Goal: Task Accomplishment & Management: Complete application form

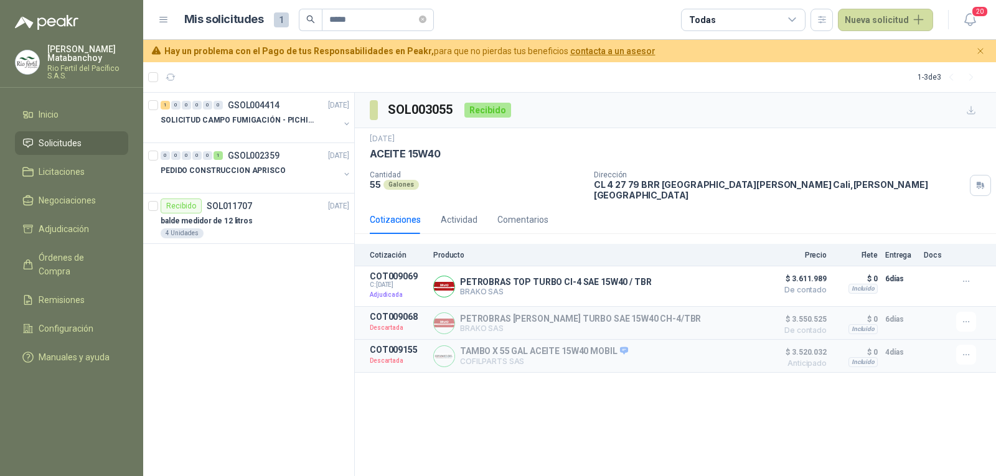
click at [67, 133] on link "Solicitudes" at bounding box center [71, 143] width 113 height 24
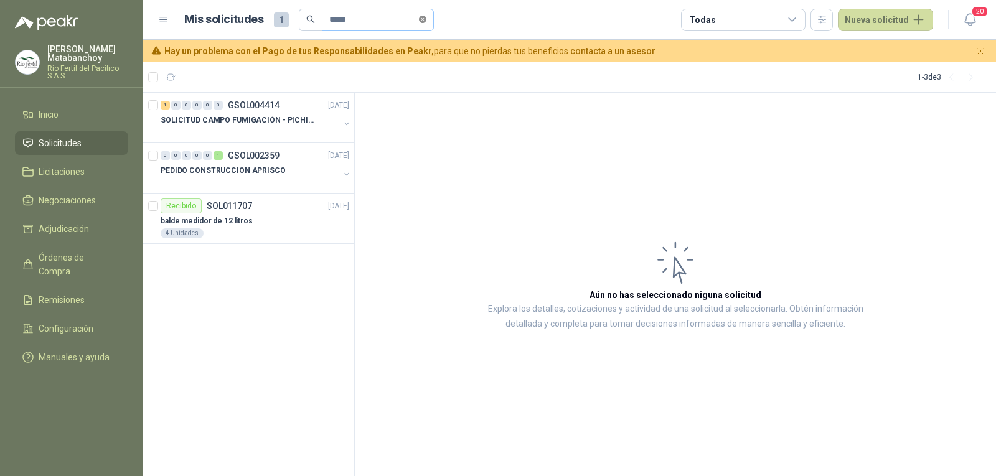
click at [426, 22] on icon "close-circle" at bounding box center [422, 19] width 7 height 7
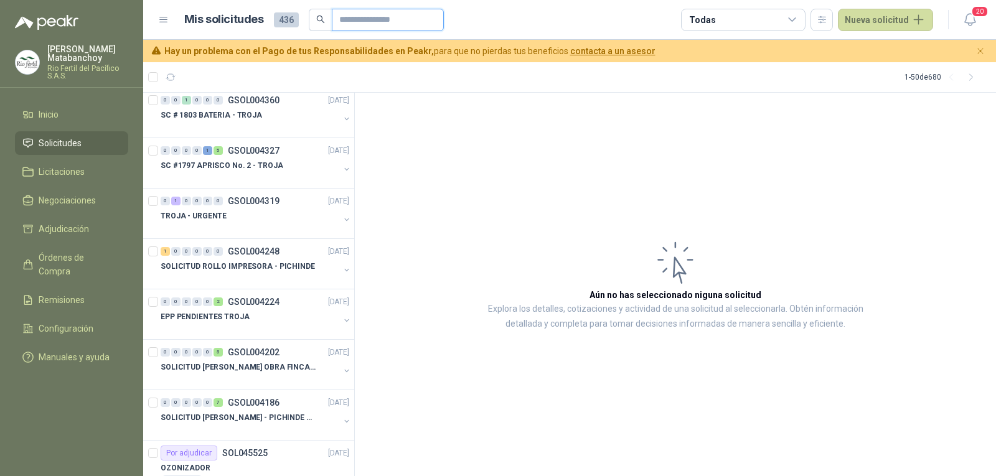
scroll to position [996, 0]
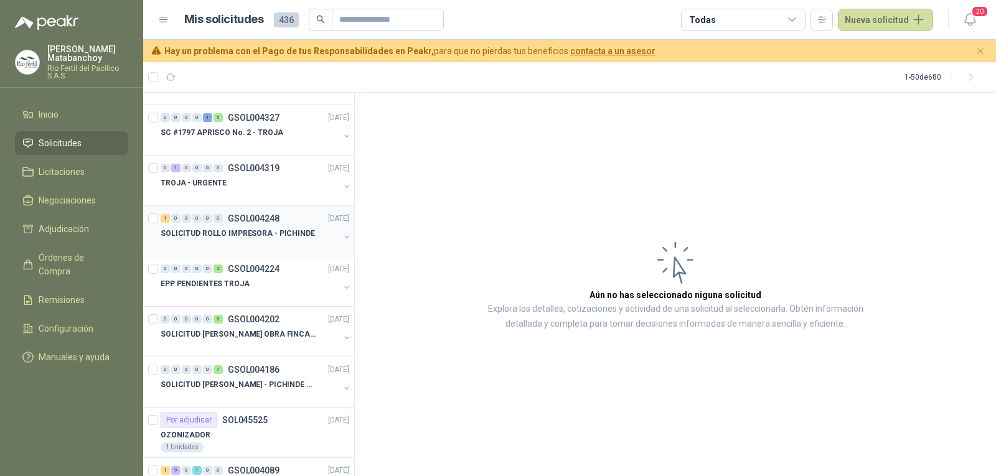
click at [258, 244] on div at bounding box center [250, 246] width 179 height 10
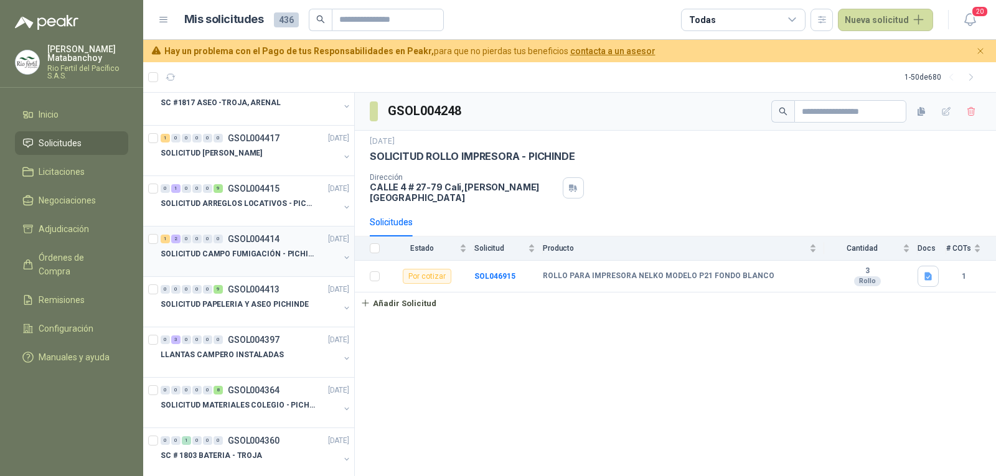
scroll to position [560, 0]
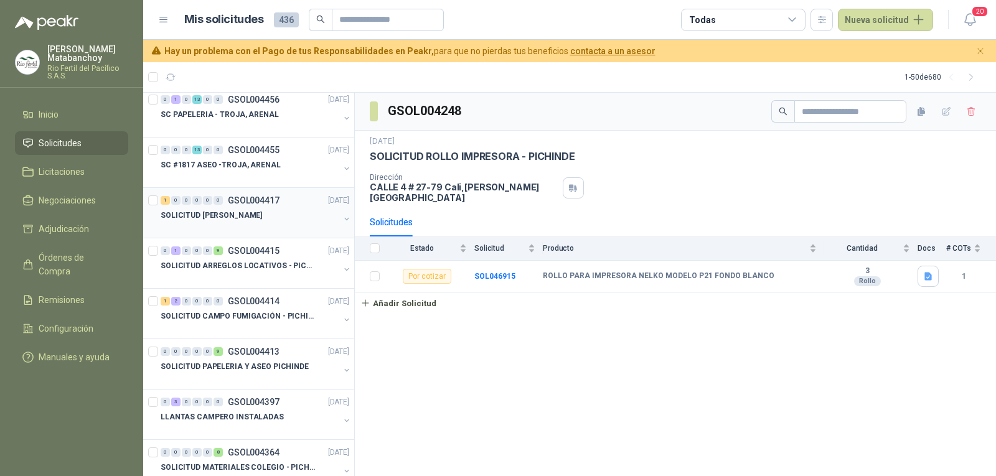
click at [255, 228] on div at bounding box center [250, 228] width 179 height 10
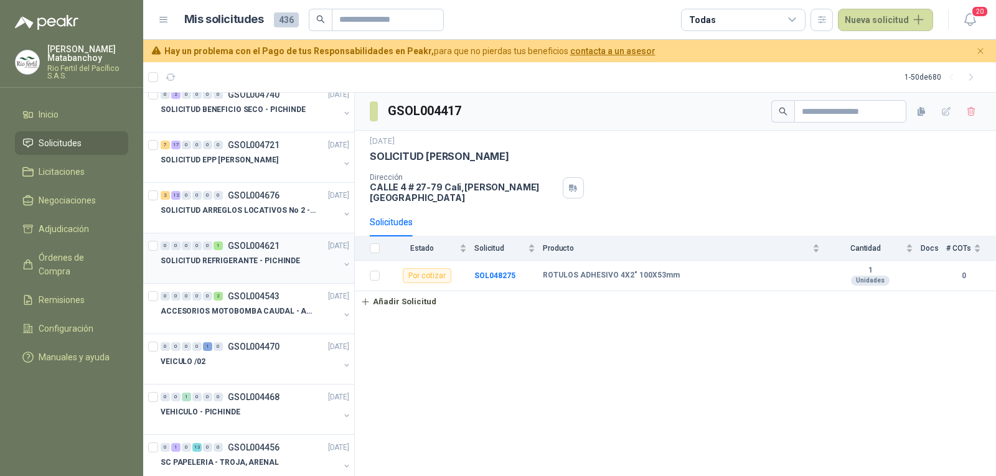
scroll to position [373, 0]
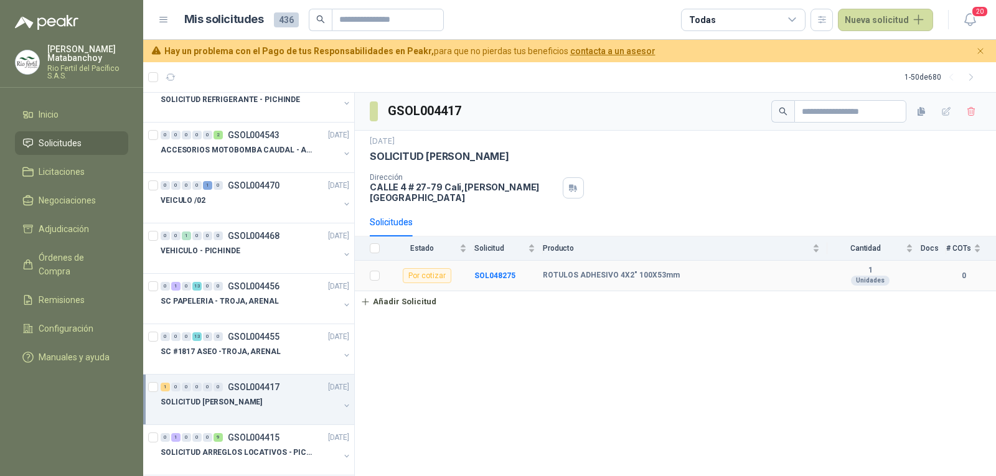
click at [583, 271] on b "ROTULOS ADHESIVO 4X2" 100X53mm" at bounding box center [611, 276] width 137 height 10
copy b "ROTULOS ADHESIVO 4X2" 100X53mm"
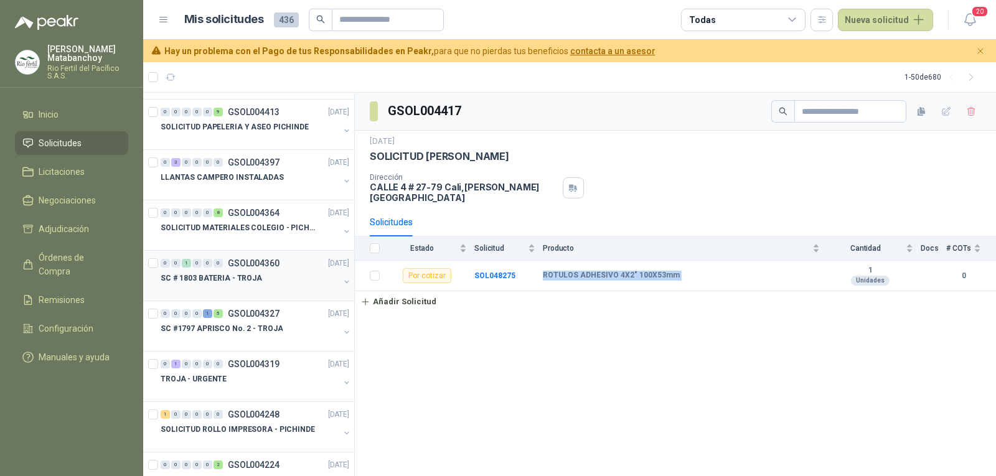
scroll to position [871, 0]
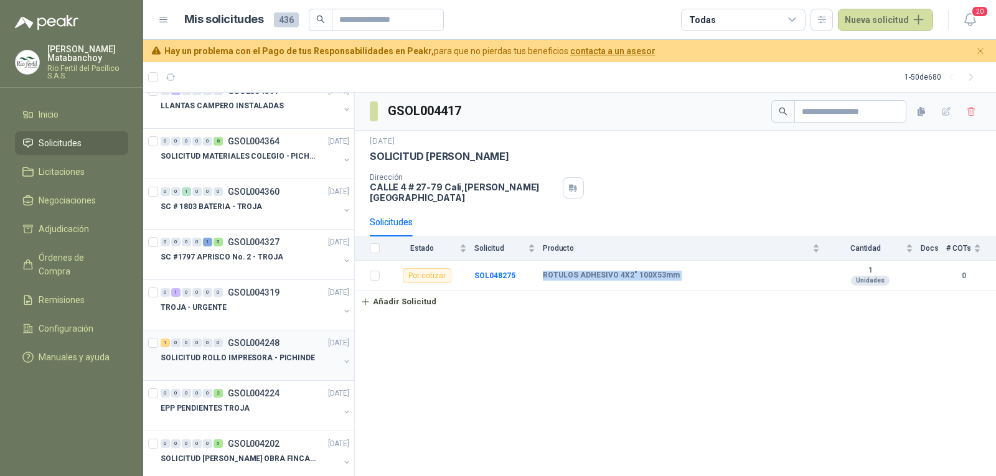
click at [278, 349] on div "1 0 0 0 0 0 GSOL004248 27/06/25" at bounding box center [256, 342] width 191 height 15
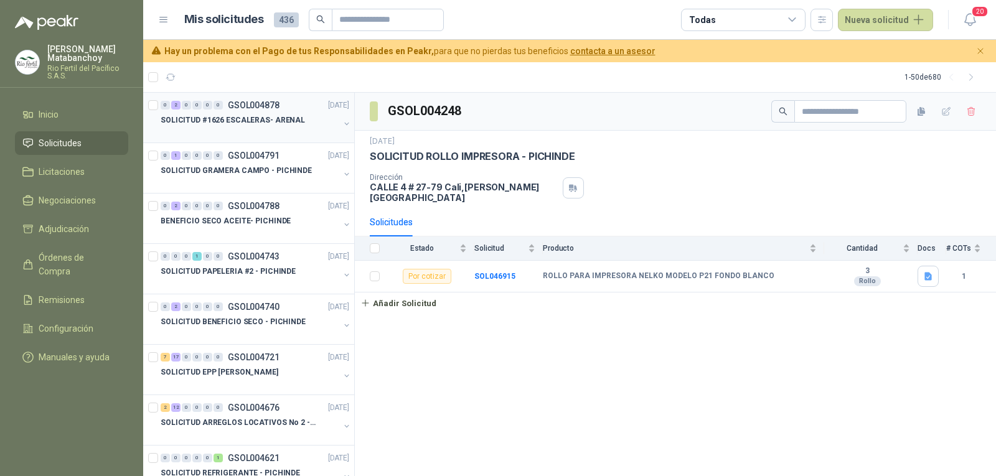
click at [302, 127] on div "SOLICITUD #1626 ESCALERAS- ARENAL" at bounding box center [250, 120] width 179 height 15
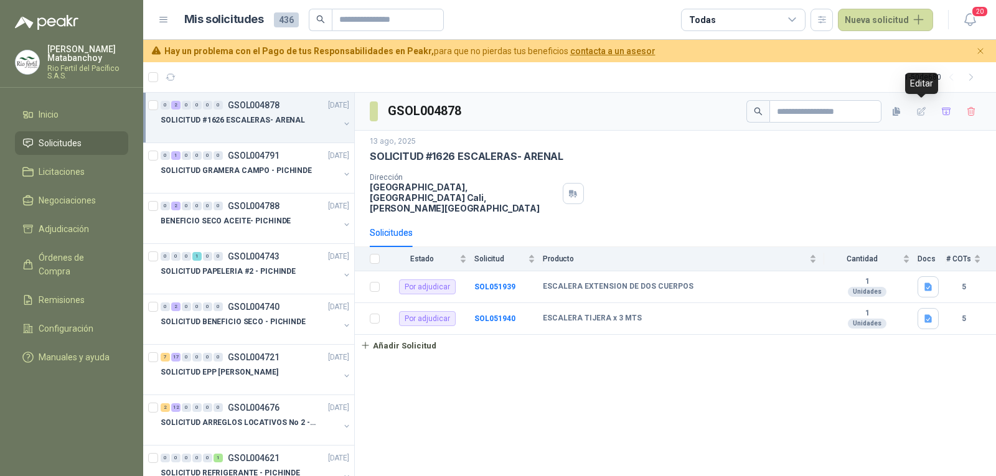
click at [933, 109] on div at bounding box center [863, 111] width 235 height 22
click at [937, 110] on button "button" at bounding box center [946, 111] width 20 height 20
click at [63, 235] on span "Adjudicación" at bounding box center [64, 229] width 50 height 14
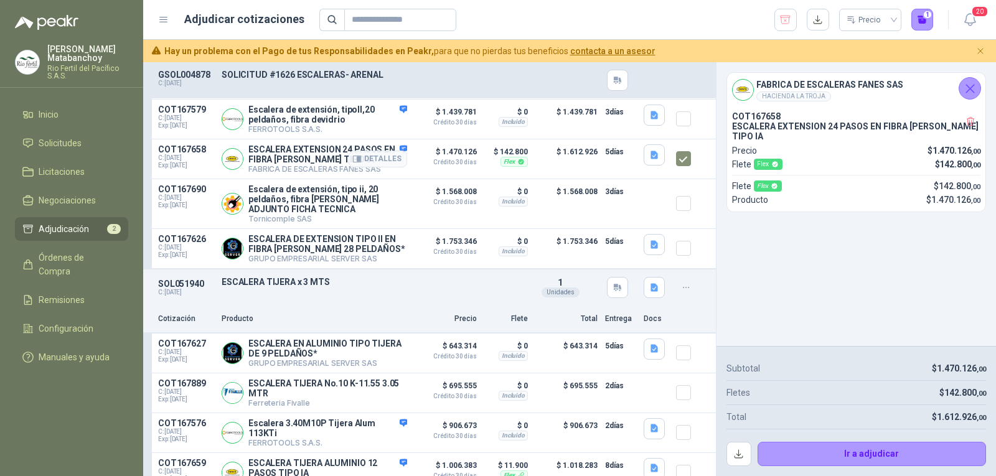
scroll to position [207, 0]
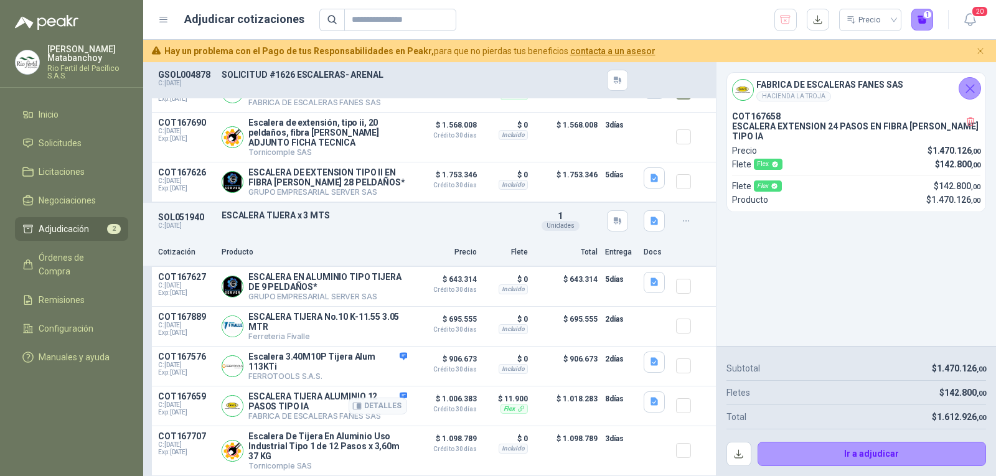
click at [676, 394] on div at bounding box center [688, 405] width 25 height 29
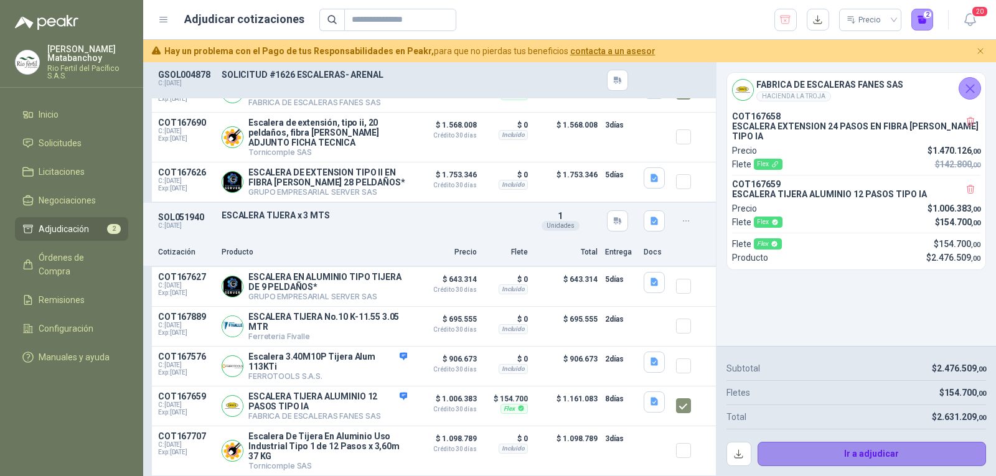
click at [853, 463] on button "Ir a adjudicar" at bounding box center [871, 454] width 229 height 25
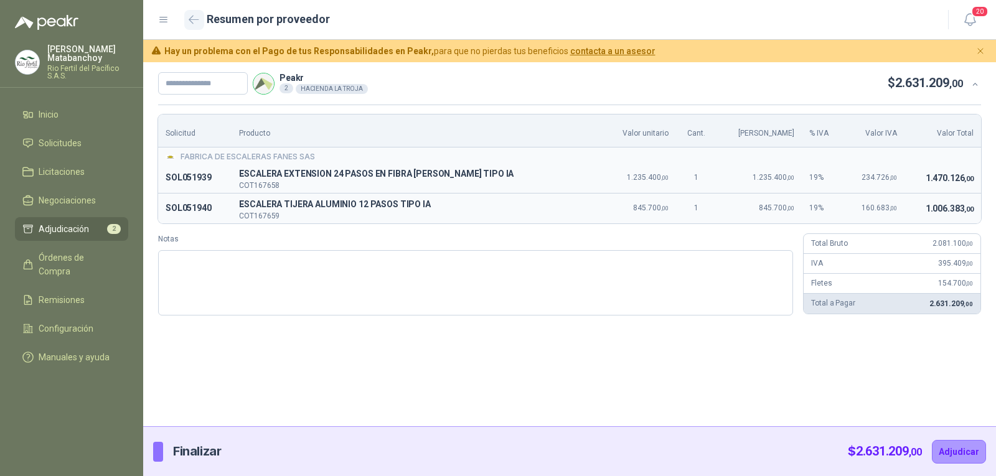
click at [194, 21] on icon "button" at bounding box center [194, 19] width 11 height 9
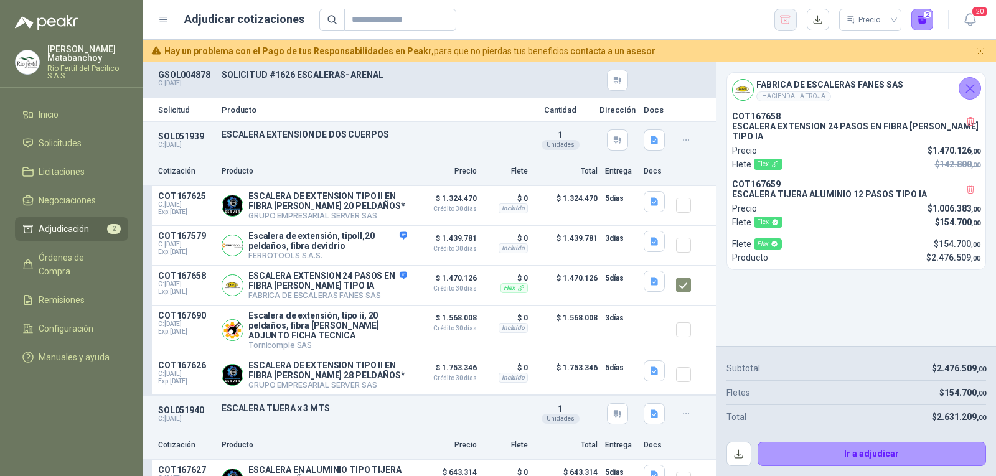
click at [782, 26] on icon "button" at bounding box center [785, 20] width 12 height 12
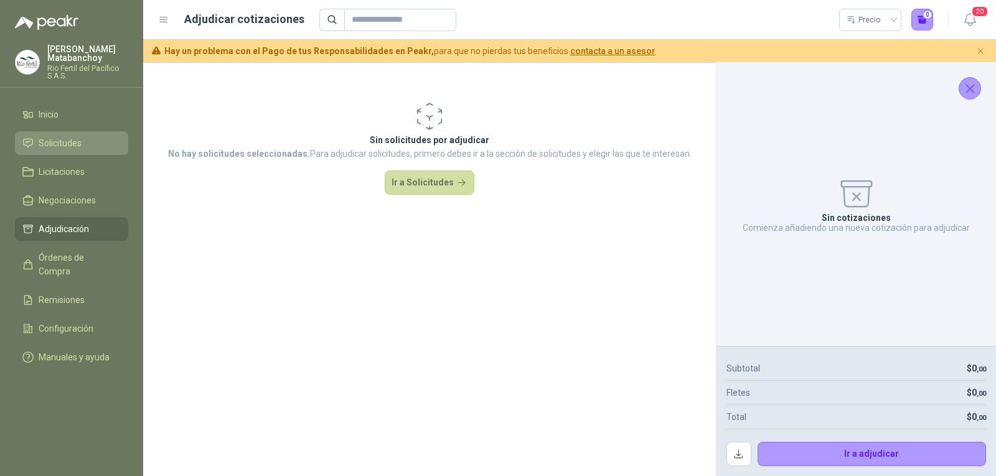
click at [55, 145] on span "Solicitudes" at bounding box center [60, 143] width 43 height 14
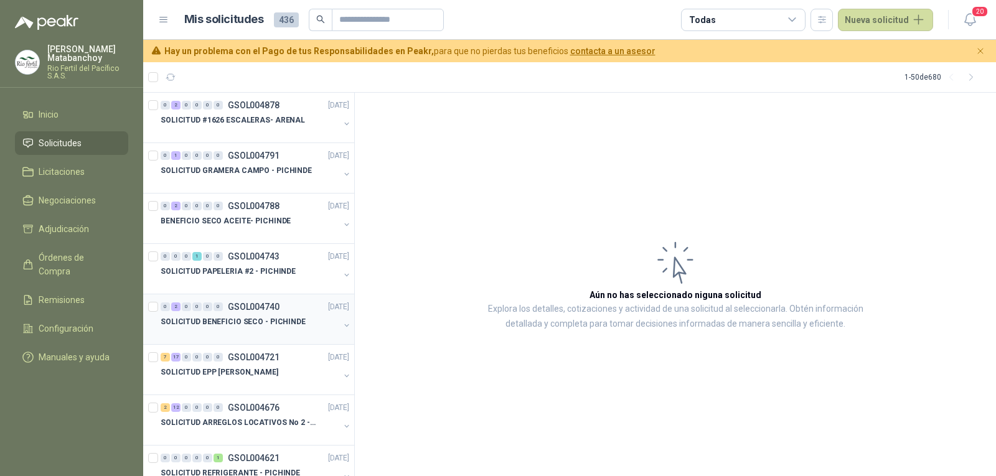
click at [266, 327] on p "SOLICITUD BENEFICIO SECO - PICHINDE" at bounding box center [233, 322] width 145 height 12
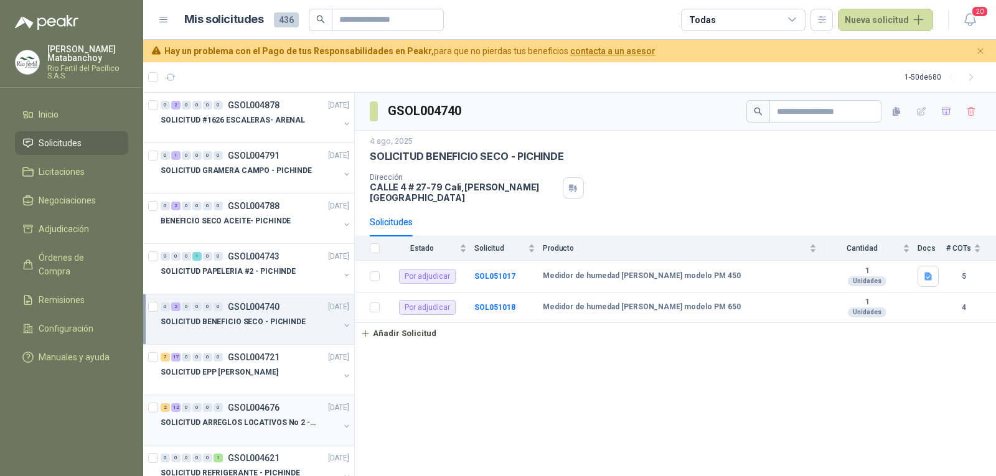
click at [254, 419] on p "SOLICITUD ARREGLOS LOCATIVOS No 2 - PICHINDE" at bounding box center [238, 423] width 155 height 12
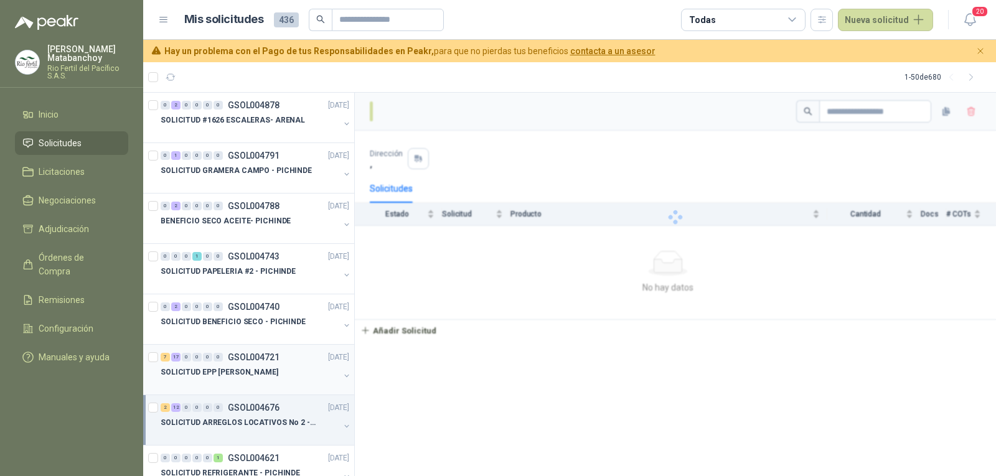
scroll to position [62, 0]
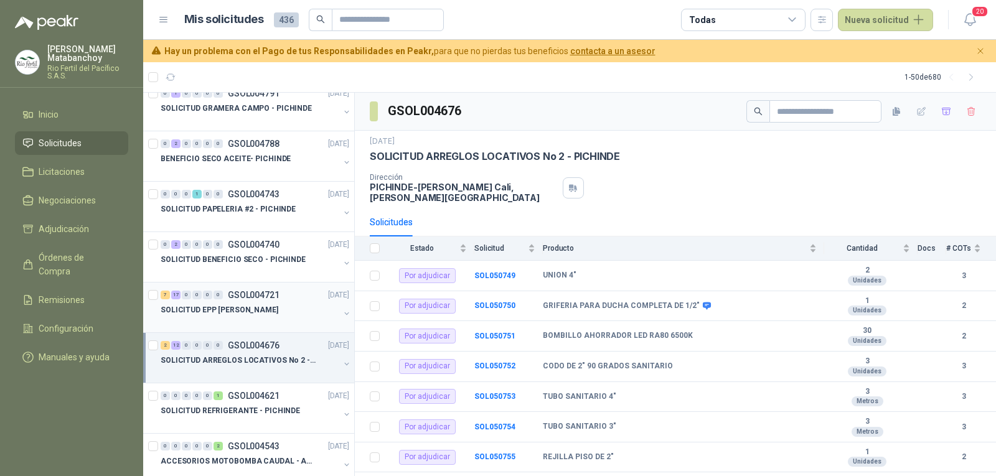
click at [246, 313] on p "SOLICITUD EPP JULIO - PICHINDE" at bounding box center [220, 310] width 118 height 12
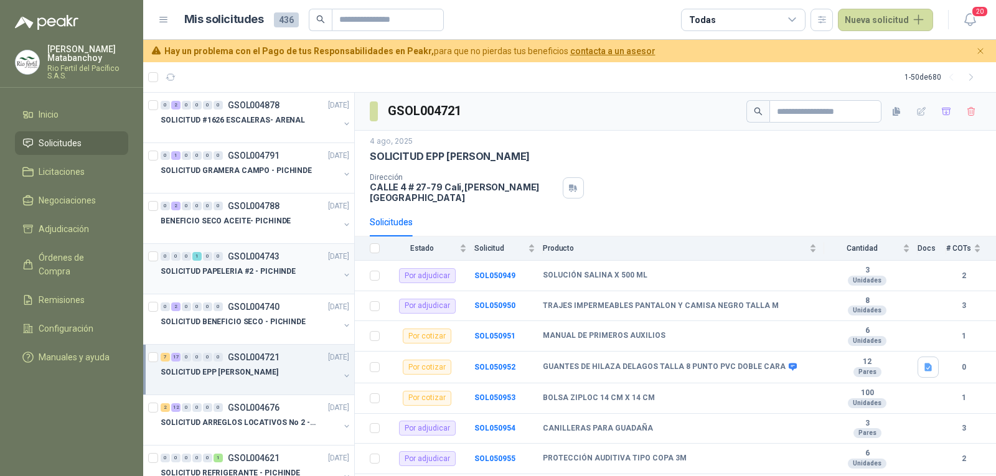
click at [232, 279] on div at bounding box center [250, 284] width 179 height 10
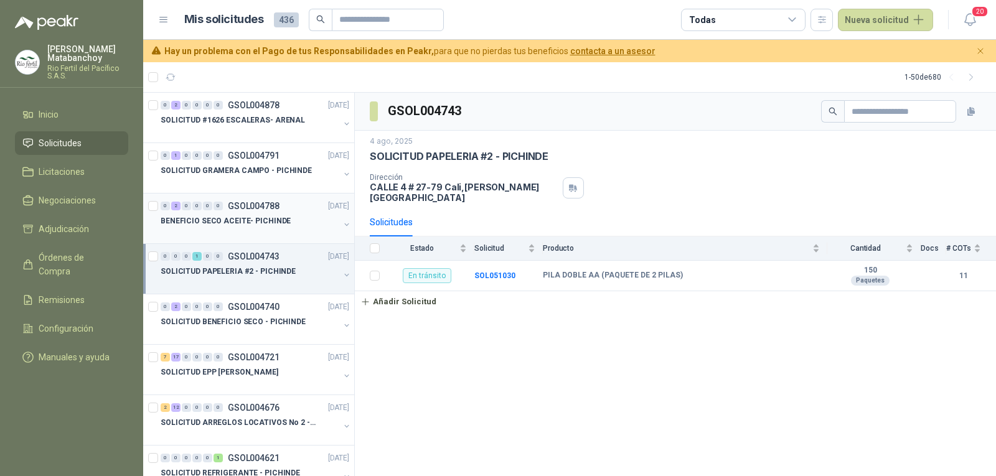
click at [237, 224] on p "BENEFICIO SECO ACEITE- PICHINDE" at bounding box center [226, 221] width 130 height 12
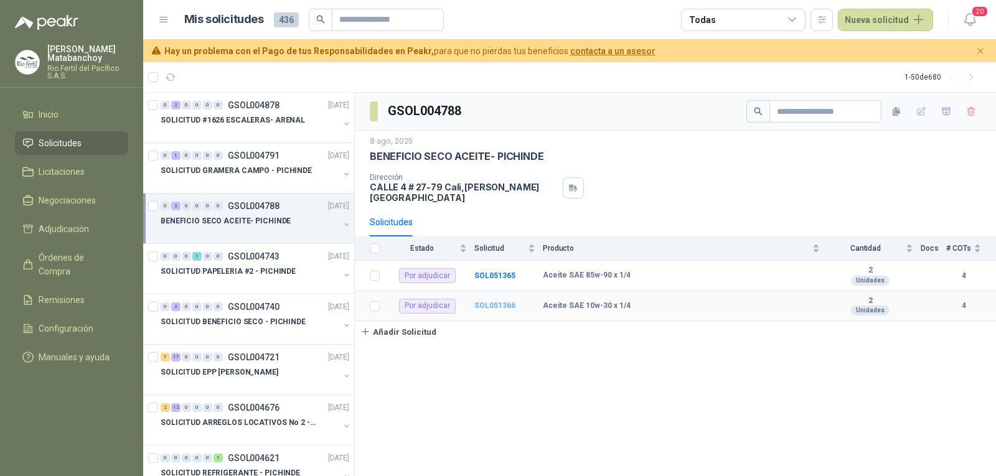
click at [484, 301] on b "SOL051366" at bounding box center [494, 305] width 41 height 9
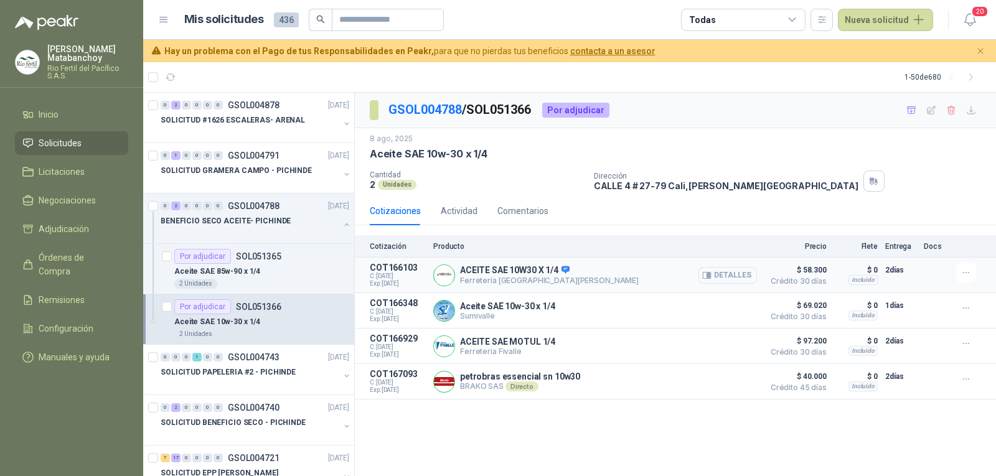
click at [722, 273] on button "Detalles" at bounding box center [727, 275] width 58 height 17
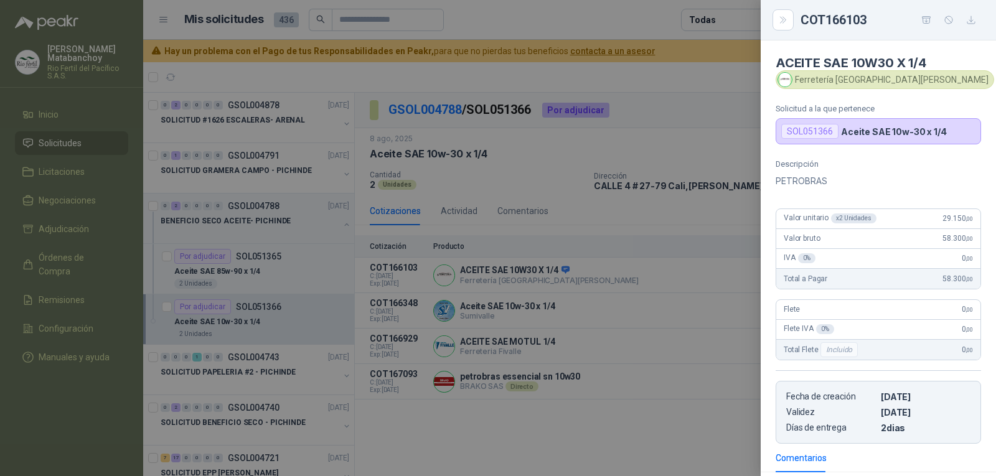
click at [591, 334] on div at bounding box center [498, 238] width 996 height 476
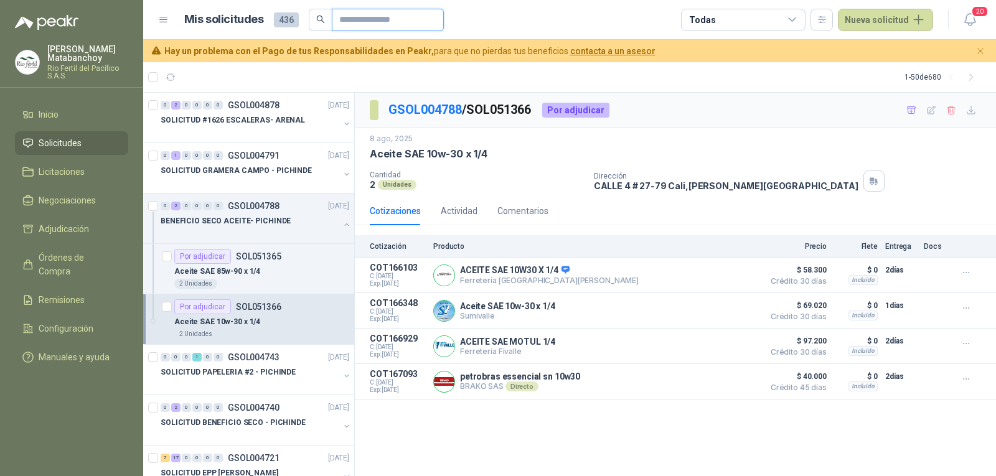
drag, startPoint x: 372, startPoint y: 18, endPoint x: 355, endPoint y: 19, distance: 17.5
click at [356, 18] on input "text" at bounding box center [382, 19] width 87 height 21
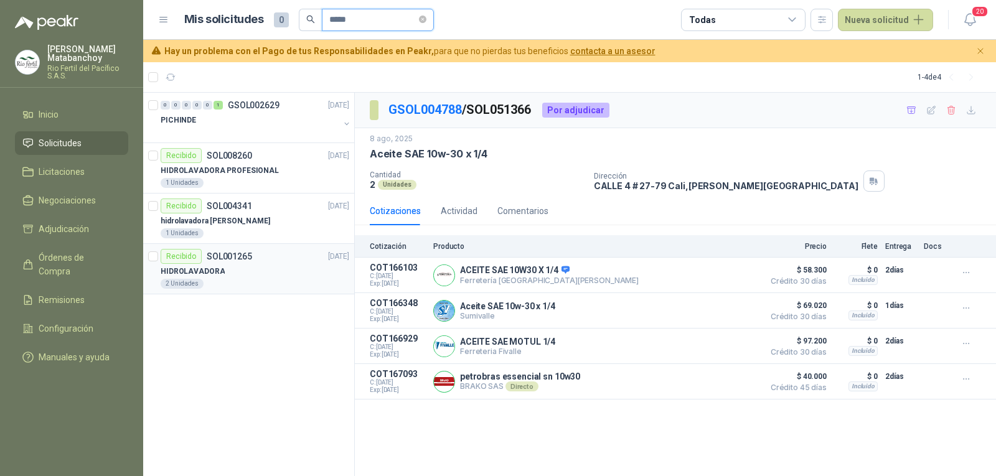
type input "*****"
click at [261, 268] on div "HIDROLAVADORA" at bounding box center [255, 271] width 189 height 15
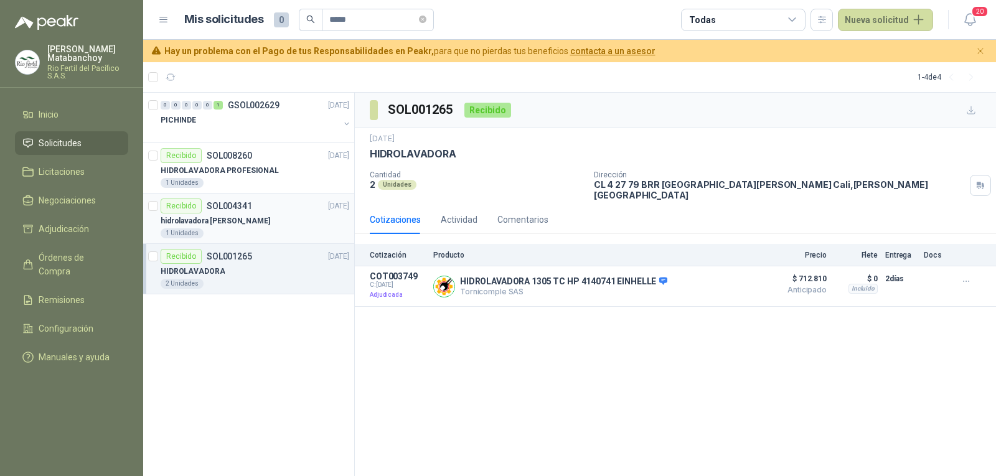
click at [295, 223] on div "hidrolavadora karcher" at bounding box center [255, 220] width 189 height 15
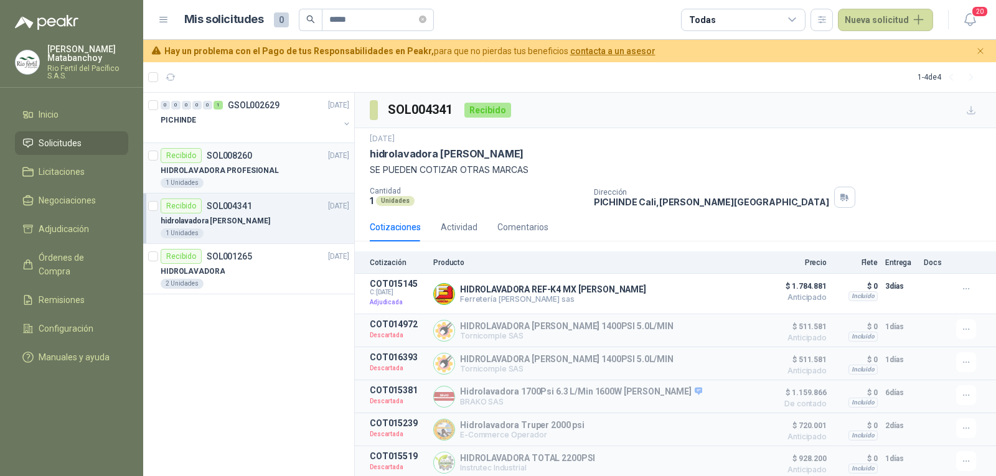
click at [261, 169] on p "HIDROLAVADORA PROFESIONAL" at bounding box center [220, 171] width 118 height 12
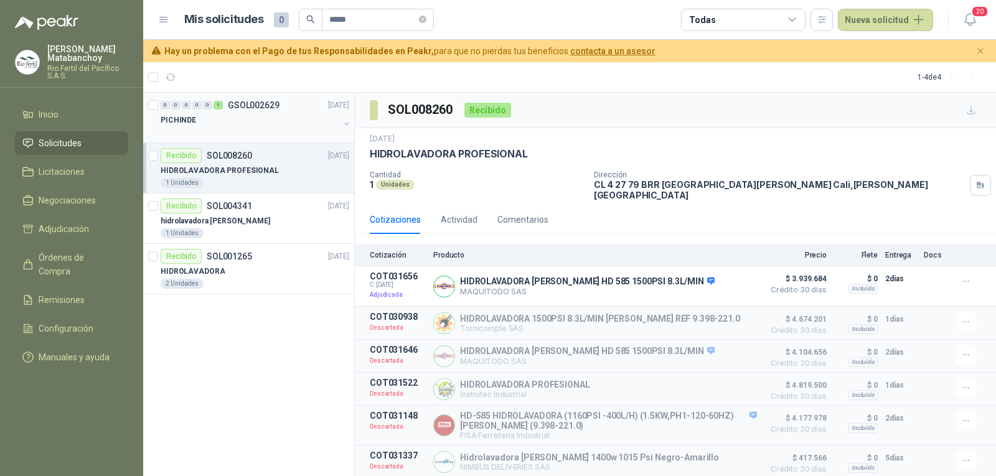
click at [227, 120] on div "PICHINDE" at bounding box center [250, 120] width 179 height 15
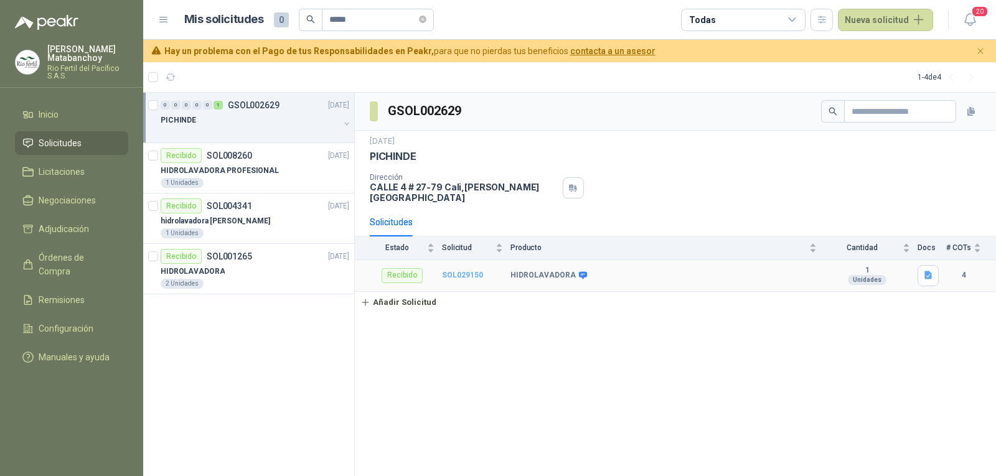
click at [469, 271] on td "SOL029150" at bounding box center [476, 276] width 68 height 32
click at [469, 271] on b "SOL029150" at bounding box center [462, 275] width 41 height 9
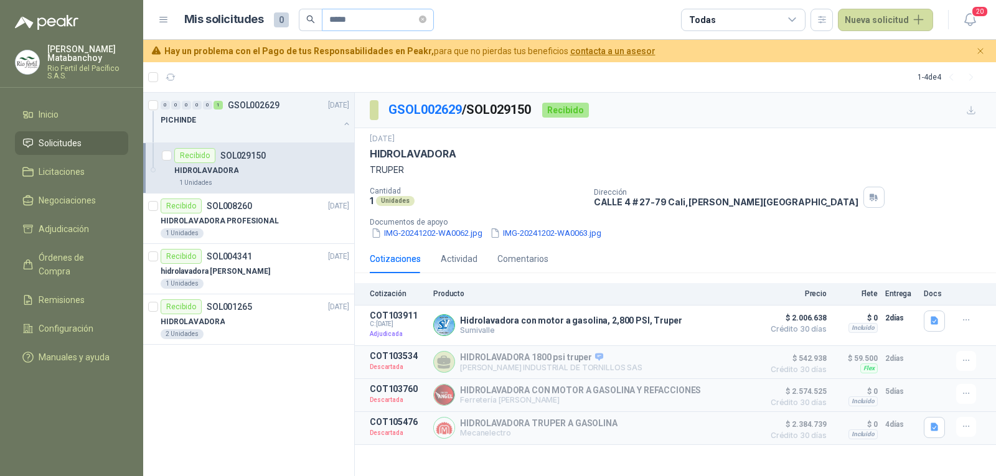
click at [434, 17] on span "*****" at bounding box center [378, 20] width 112 height 22
click at [426, 17] on icon "close-circle" at bounding box center [422, 19] width 7 height 7
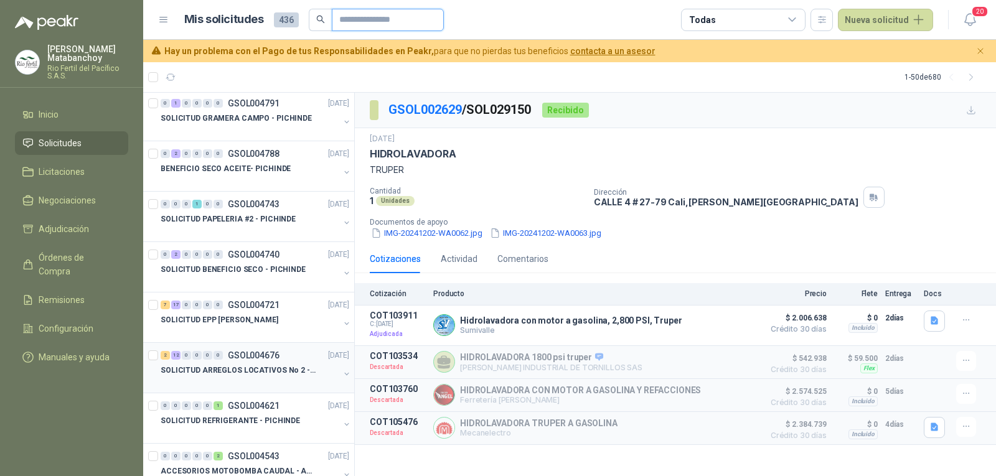
scroll to position [124, 0]
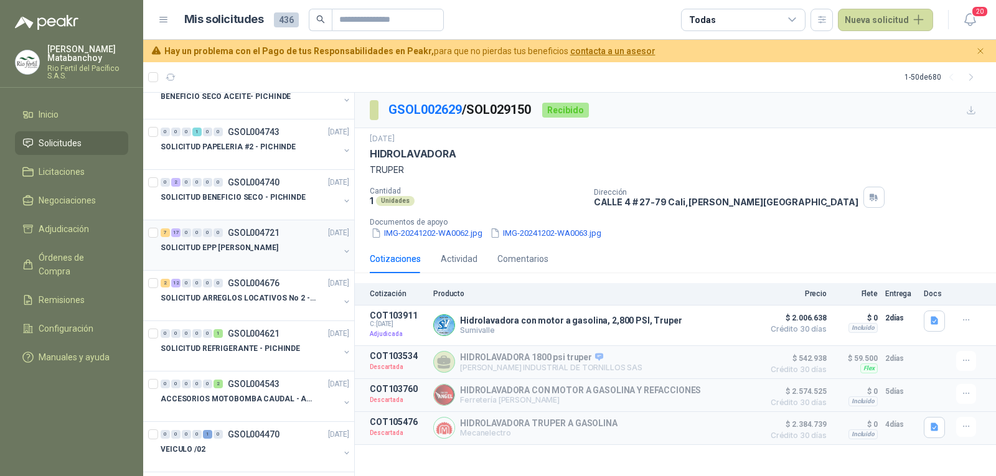
click at [241, 251] on p "SOLICITUD EPP JULIO - PICHINDE" at bounding box center [220, 248] width 118 height 12
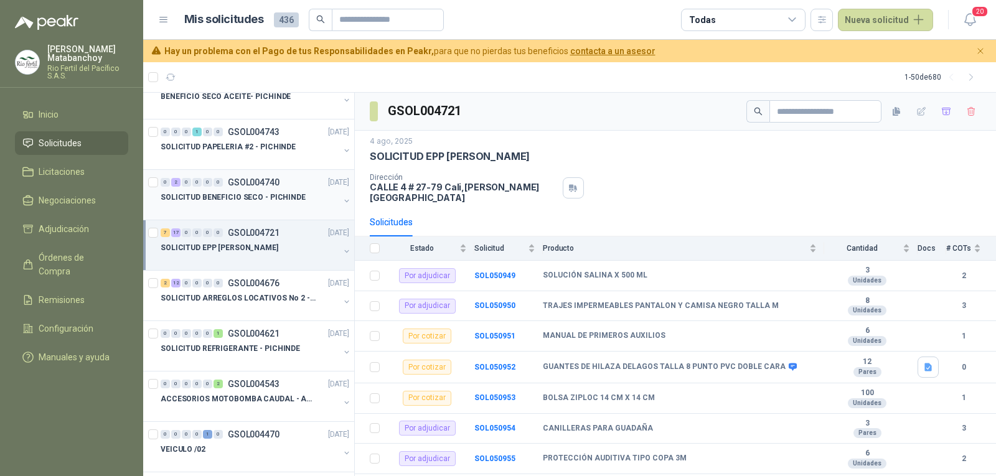
click at [234, 178] on p "GSOL004740" at bounding box center [254, 182] width 52 height 9
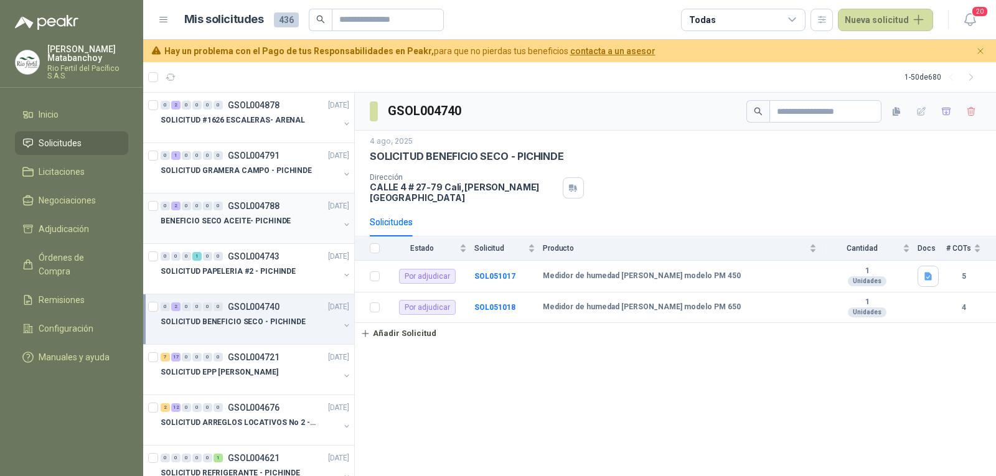
click at [273, 236] on div at bounding box center [250, 233] width 179 height 10
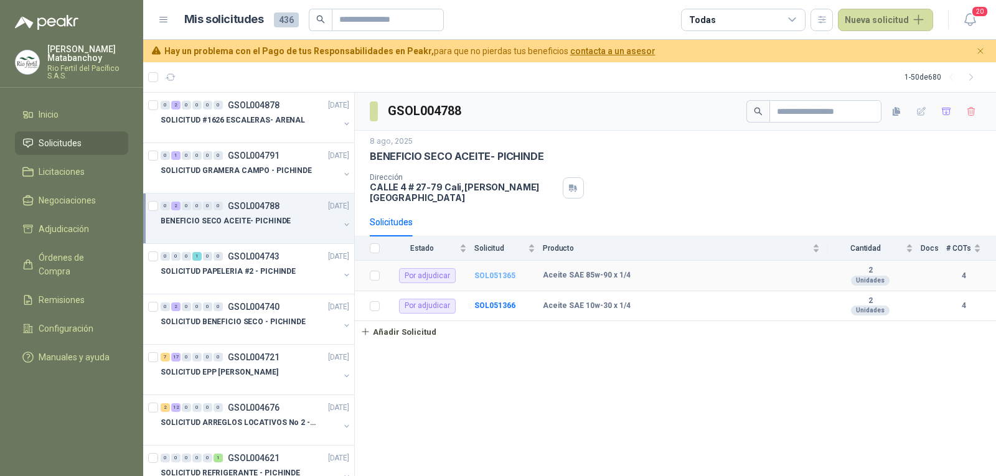
click at [492, 271] on b "SOL051365" at bounding box center [494, 275] width 41 height 9
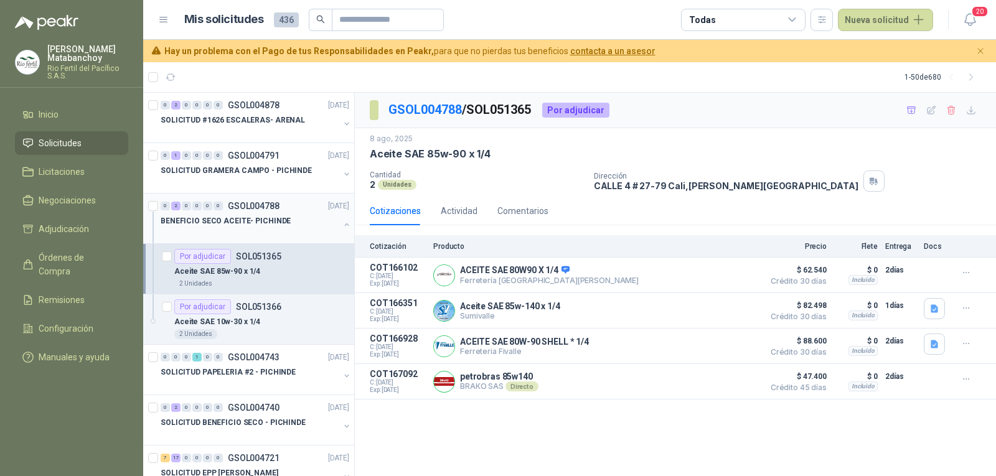
drag, startPoint x: 334, startPoint y: 225, endPoint x: 341, endPoint y: 276, distance: 51.5
click at [342, 225] on button "button" at bounding box center [347, 225] width 10 height 10
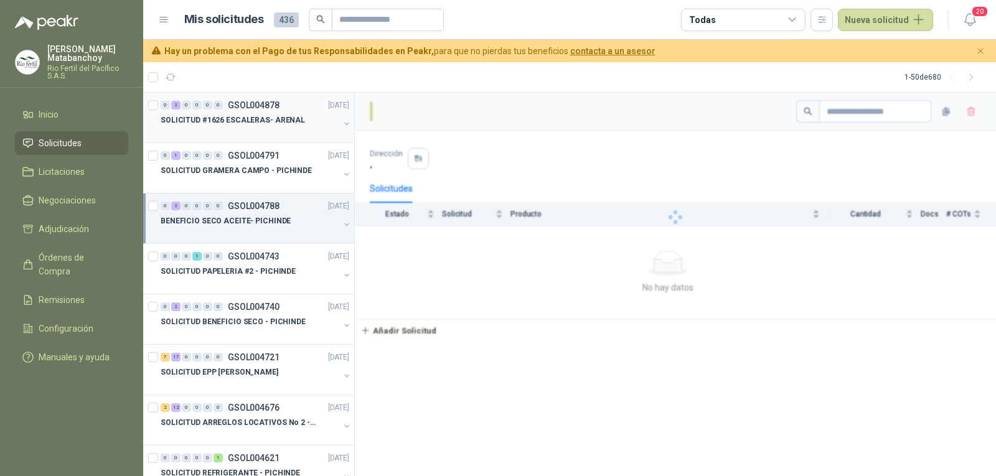
click at [243, 115] on p "SOLICITUD #1626 ESCALERAS- ARENAL" at bounding box center [233, 121] width 144 height 12
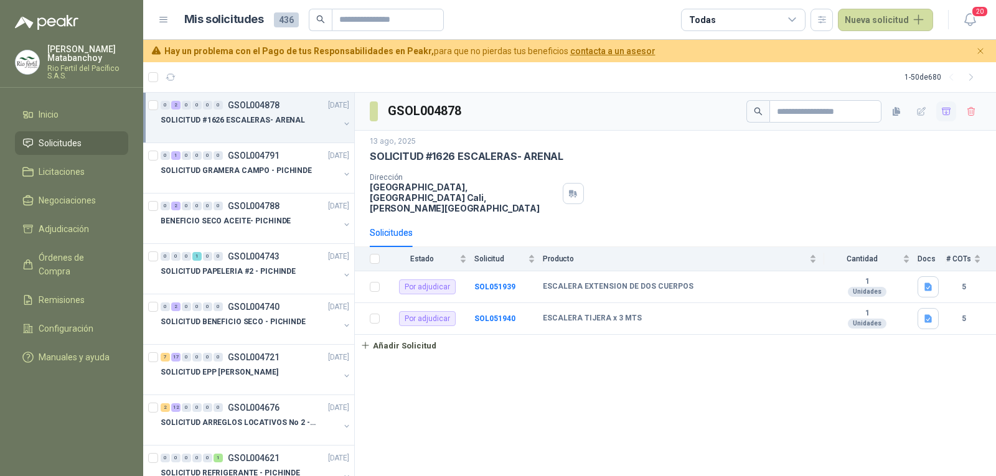
click at [941, 115] on icon "button" at bounding box center [946, 111] width 11 height 11
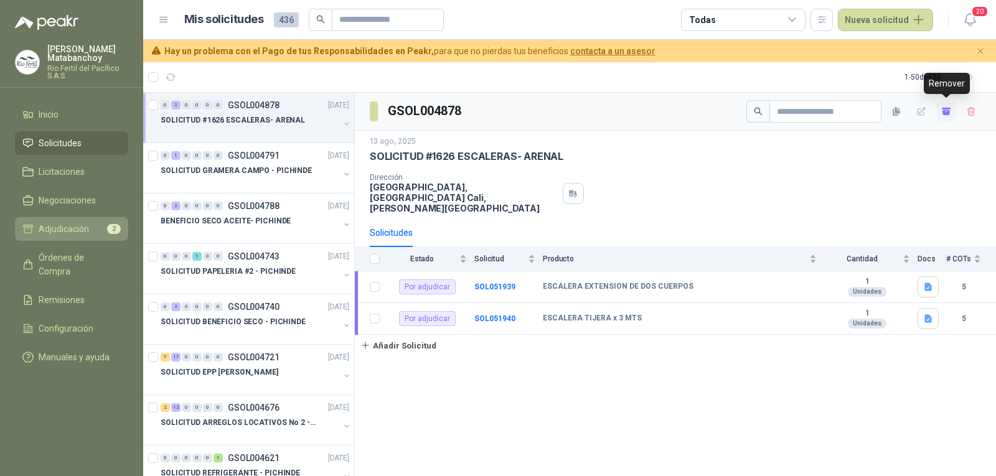
click at [61, 232] on span "Adjudicación" at bounding box center [64, 229] width 50 height 14
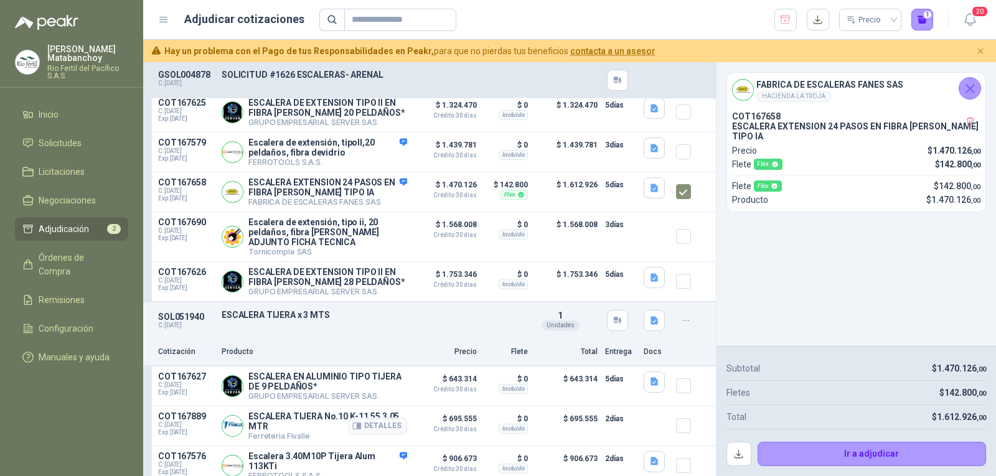
scroll to position [207, 0]
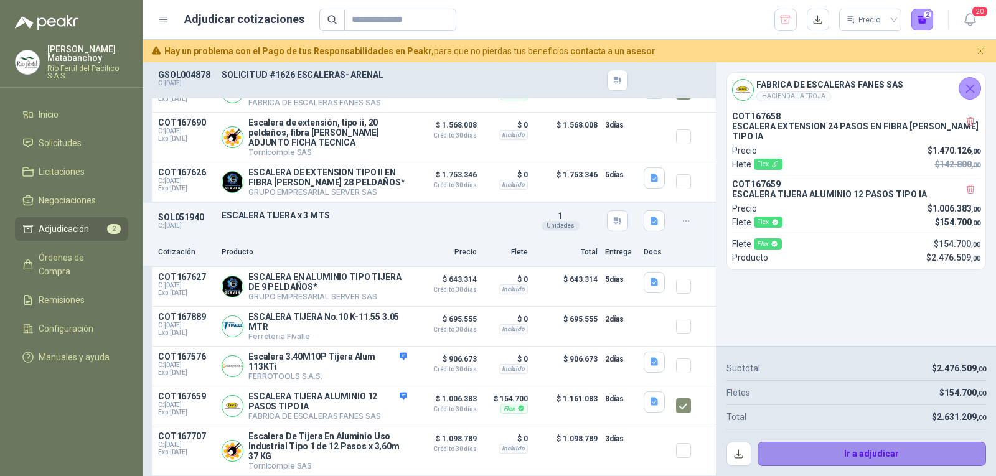
click at [830, 457] on button "Ir a adjudicar" at bounding box center [871, 454] width 229 height 25
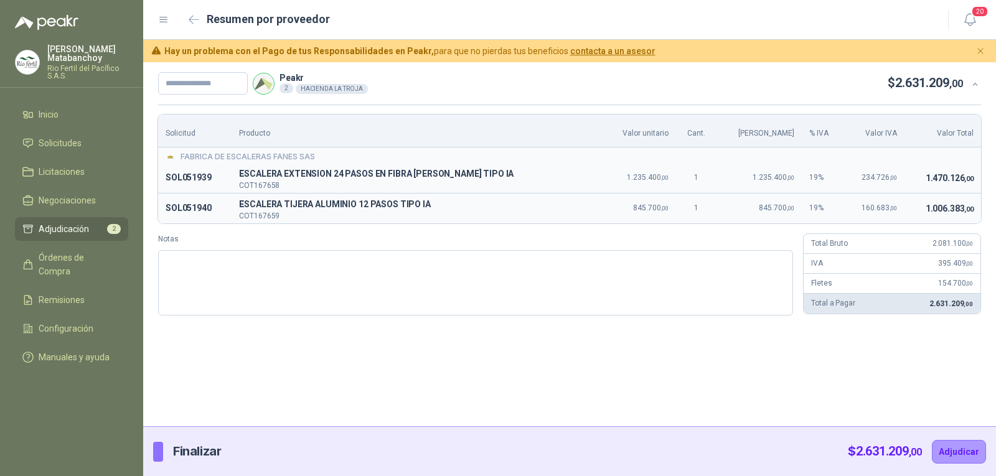
drag, startPoint x: 643, startPoint y: 207, endPoint x: 425, endPoint y: 122, distance: 233.7
click at [643, 207] on span "845.700 ,00" at bounding box center [650, 208] width 35 height 9
click at [174, 85] on input "text" at bounding box center [203, 83] width 90 height 22
type input "*******"
click at [983, 442] on button "Adjudicar" at bounding box center [959, 452] width 54 height 24
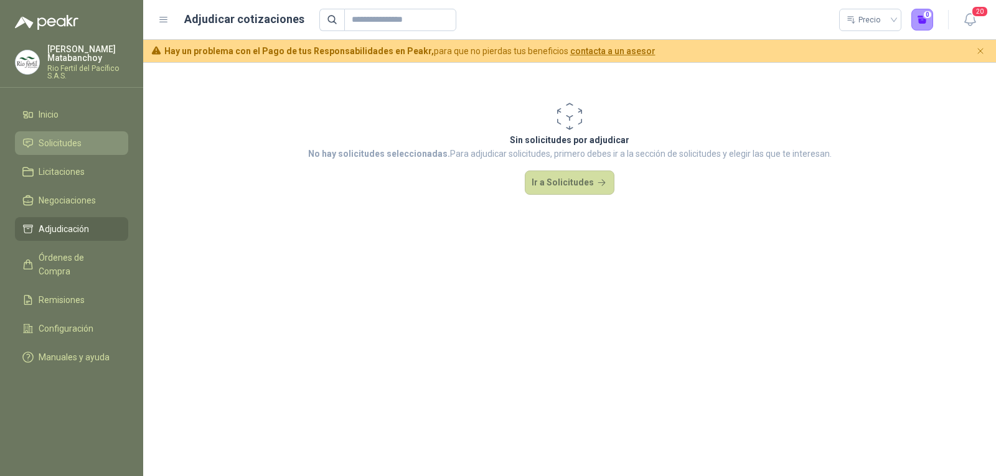
drag, startPoint x: 84, startPoint y: 158, endPoint x: 83, endPoint y: 151, distance: 7.5
click at [84, 158] on ul "Inicio Solicitudes Licitaciones Negociaciones Adjudicación Órdenes de Compra Re…" at bounding box center [71, 238] width 143 height 271
click at [83, 149] on li "Solicitudes" at bounding box center [71, 143] width 98 height 14
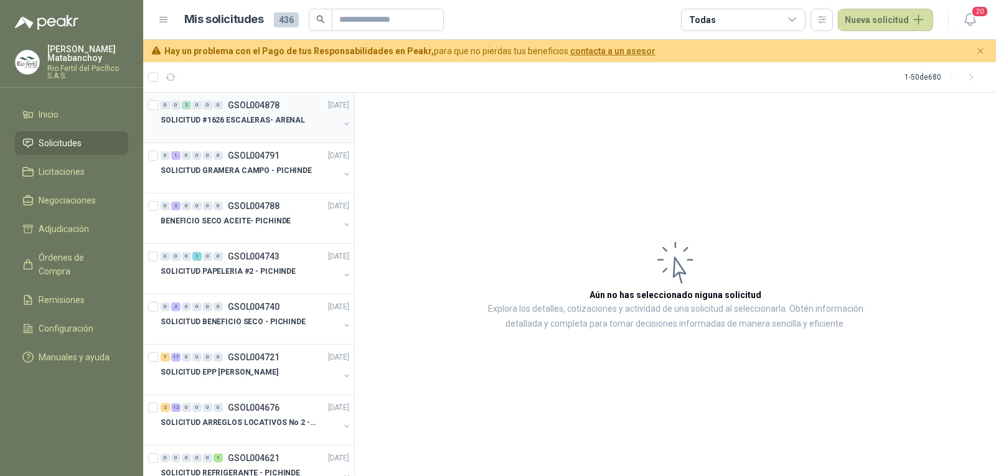
click at [255, 129] on div at bounding box center [250, 133] width 179 height 10
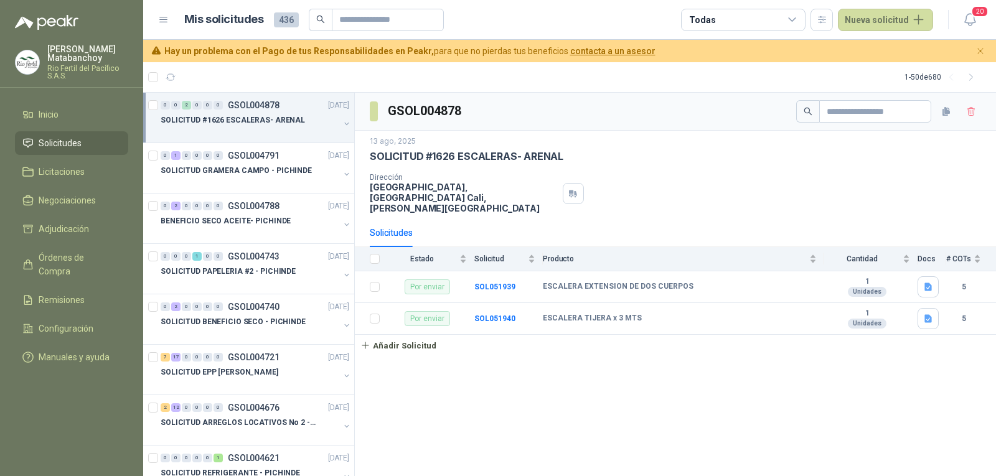
click at [89, 146] on li "Solicitudes" at bounding box center [71, 143] width 98 height 14
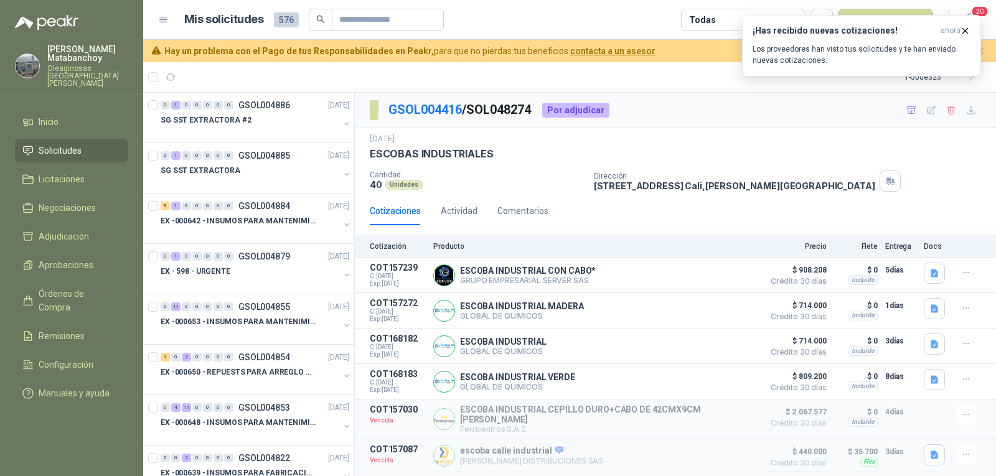
scroll to position [26, 0]
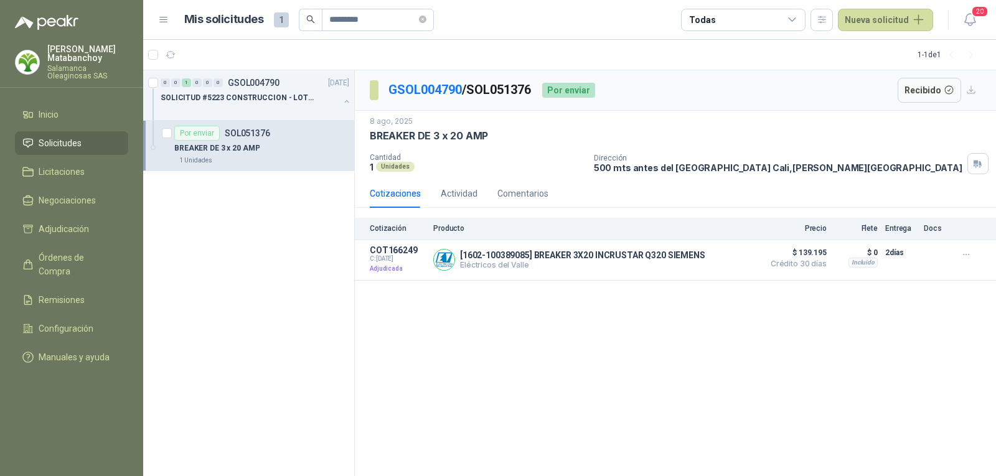
click at [47, 144] on span "Solicitudes" at bounding box center [60, 143] width 43 height 14
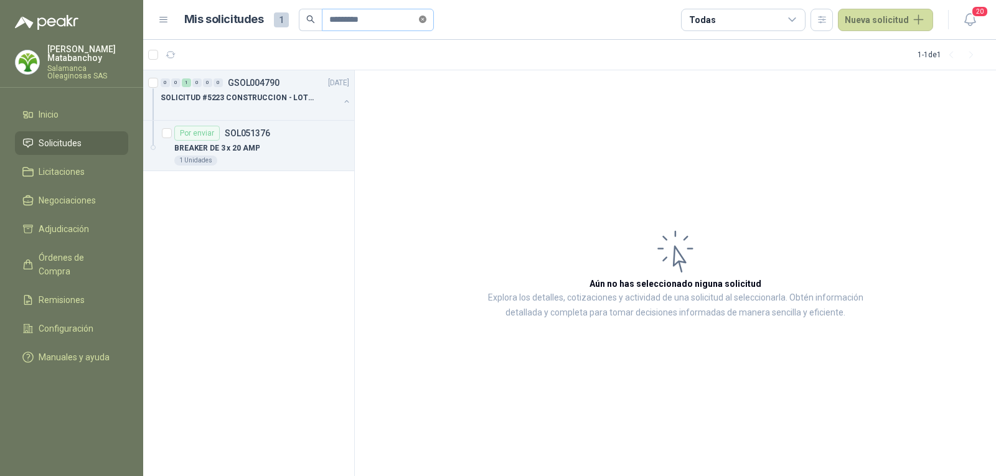
click at [426, 21] on icon "close-circle" at bounding box center [422, 19] width 7 height 7
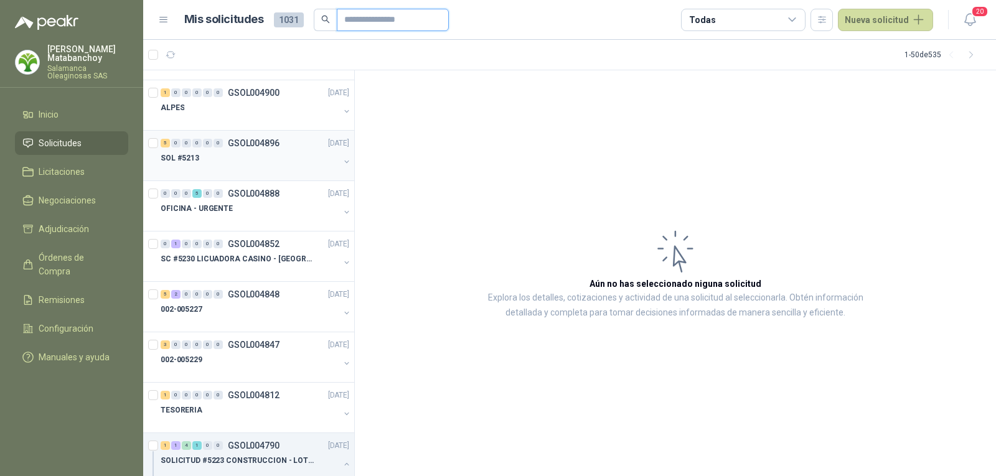
scroll to position [62, 0]
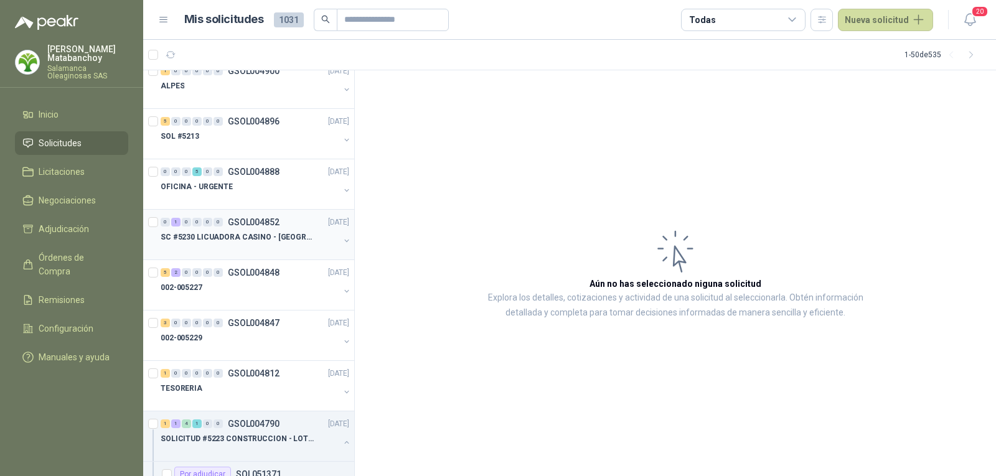
click at [261, 250] on div at bounding box center [250, 250] width 179 height 10
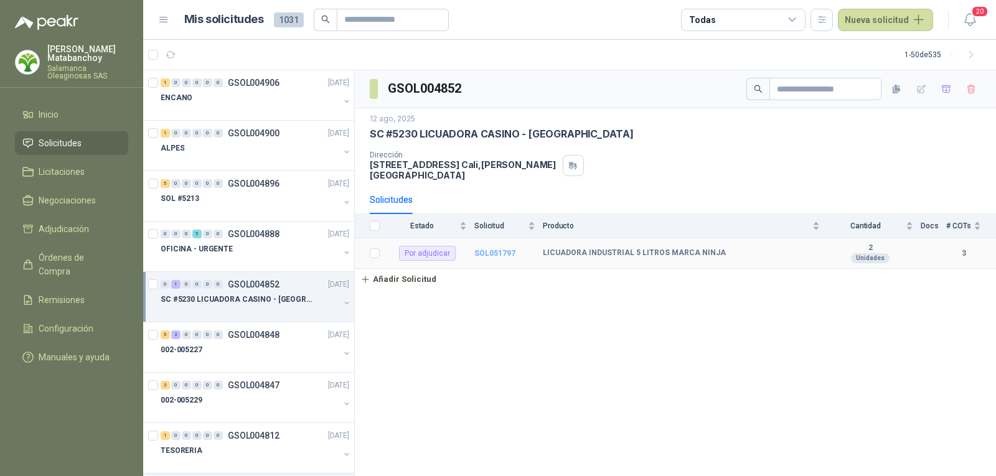
click at [481, 249] on b "SOL051797" at bounding box center [494, 253] width 41 height 9
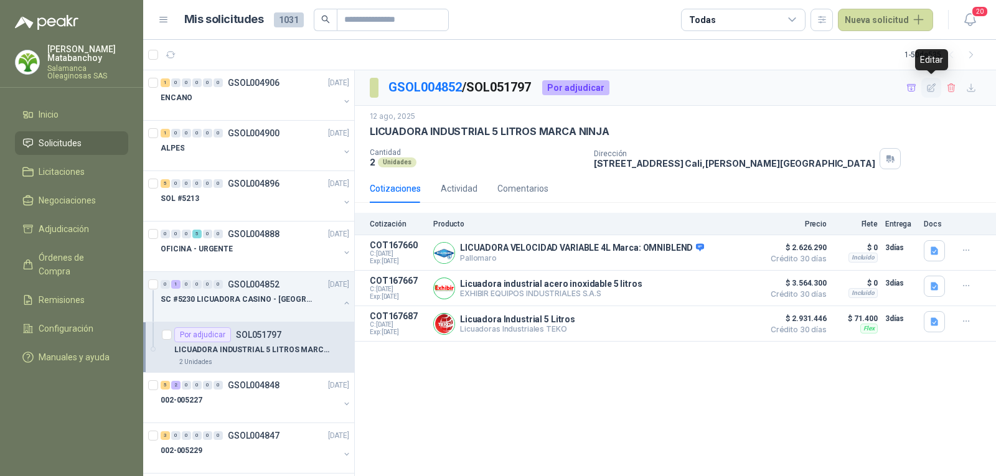
click at [937, 88] on button "button" at bounding box center [931, 88] width 20 height 20
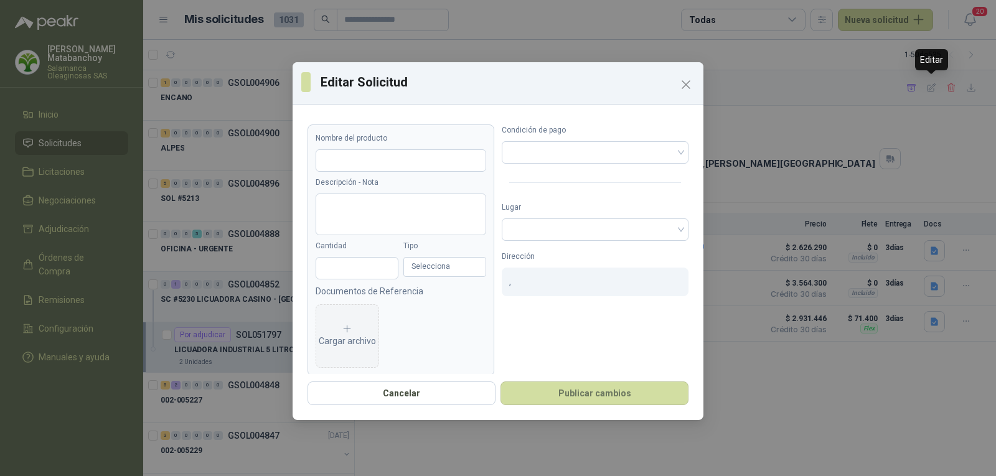
type input "**********"
type input "*"
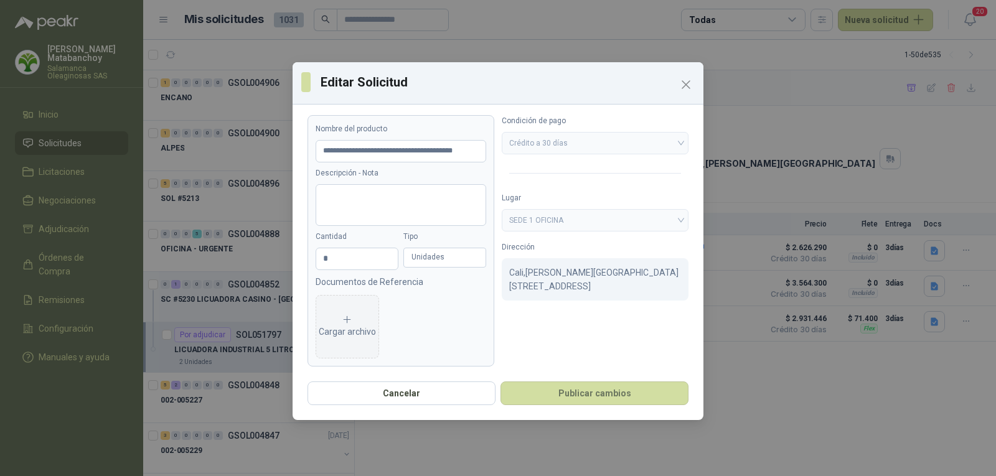
scroll to position [12, 0]
click at [680, 80] on icon "Close" at bounding box center [685, 84] width 15 height 15
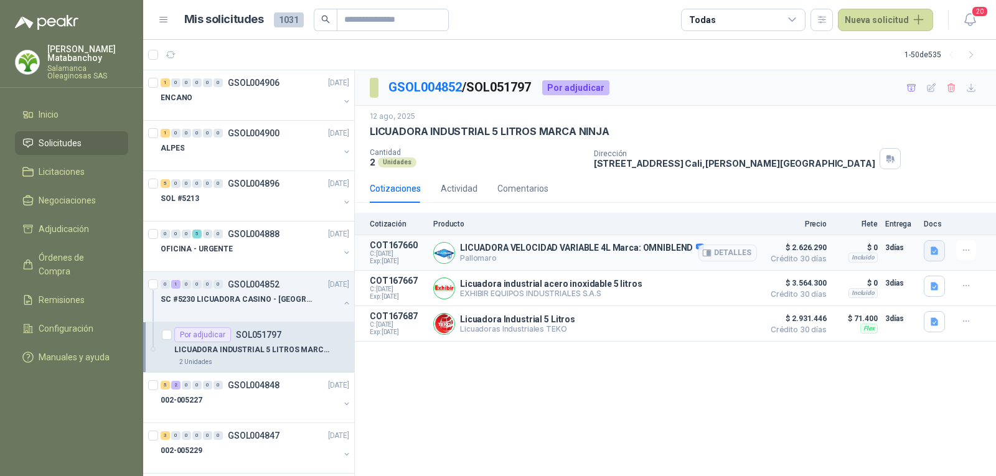
click at [924, 243] on button "button" at bounding box center [934, 250] width 21 height 21
click at [887, 220] on icon "button" at bounding box center [889, 223] width 11 height 11
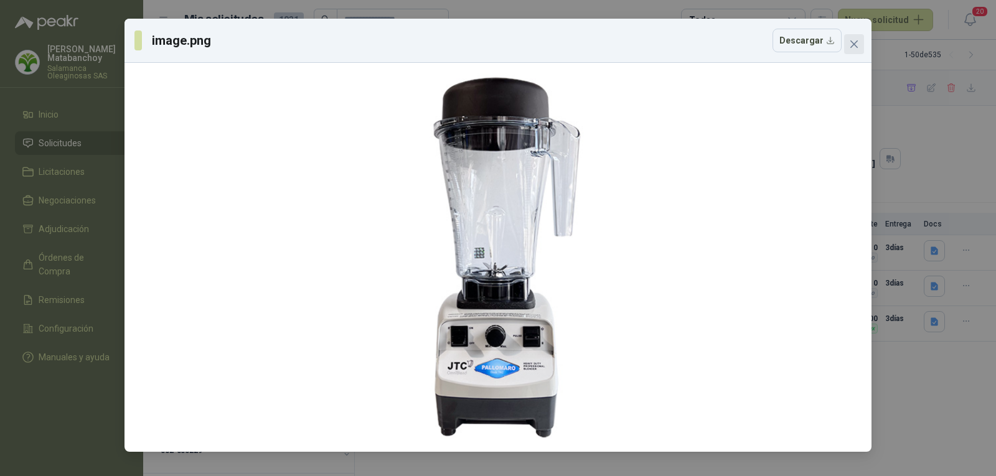
click at [852, 50] on button "Close" at bounding box center [854, 44] width 20 height 20
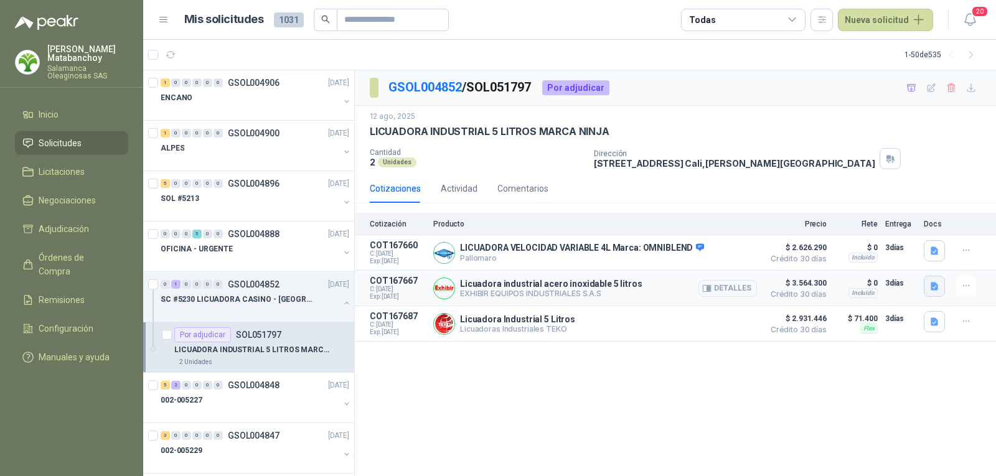
click at [926, 288] on button "button" at bounding box center [934, 286] width 21 height 21
click at [905, 248] on button "image.png" at bounding box center [909, 246] width 54 height 13
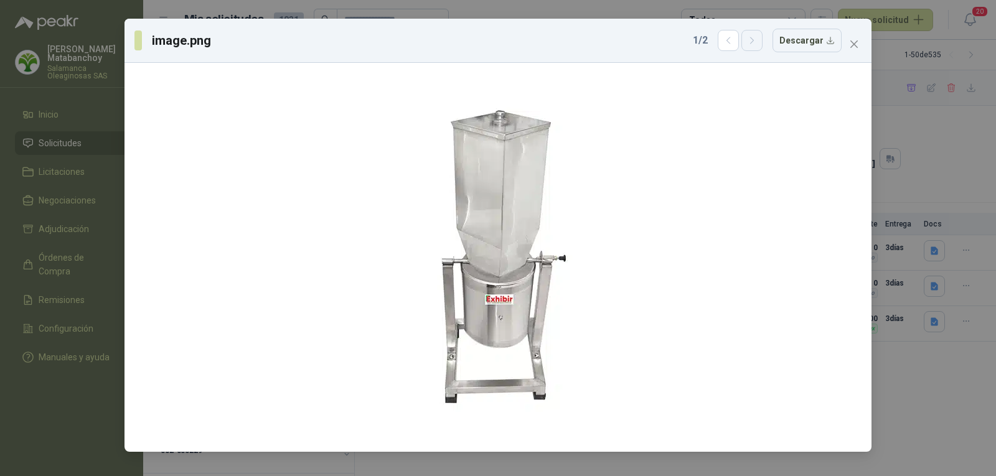
click at [756, 45] on icon "button" at bounding box center [752, 40] width 11 height 11
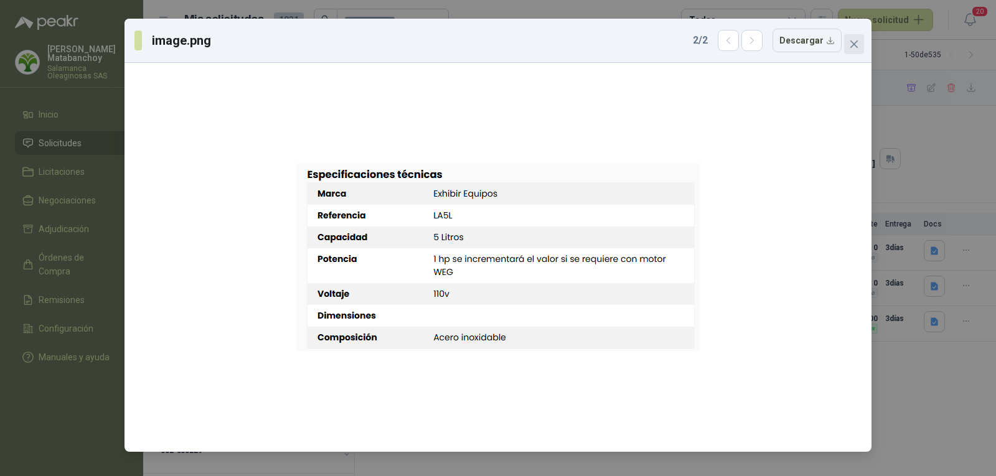
click at [857, 44] on icon "close" at bounding box center [854, 44] width 10 height 10
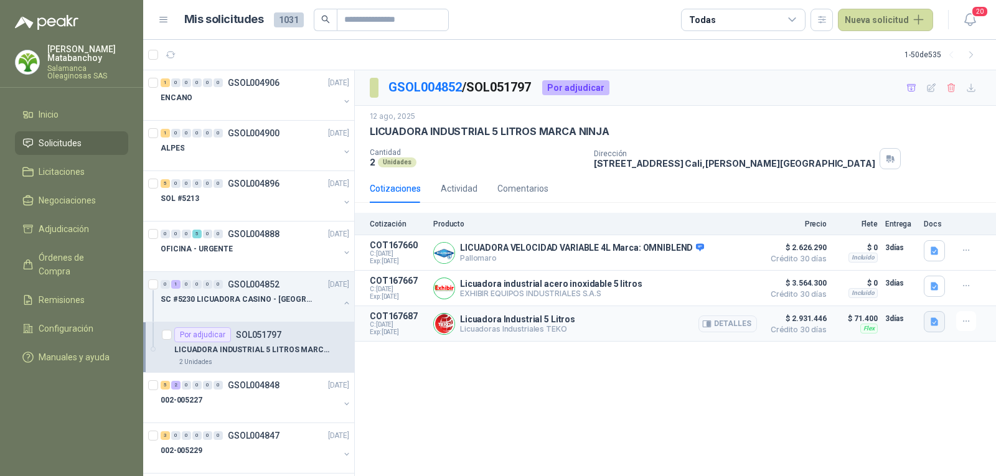
click at [936, 320] on icon "button" at bounding box center [933, 321] width 7 height 8
click at [889, 282] on icon "button" at bounding box center [889, 283] width 11 height 11
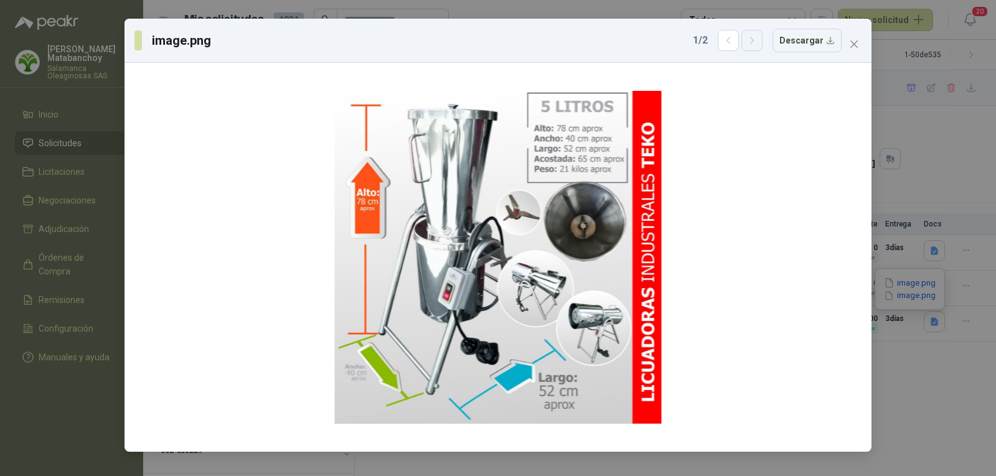
click at [757, 37] on icon "button" at bounding box center [752, 40] width 11 height 11
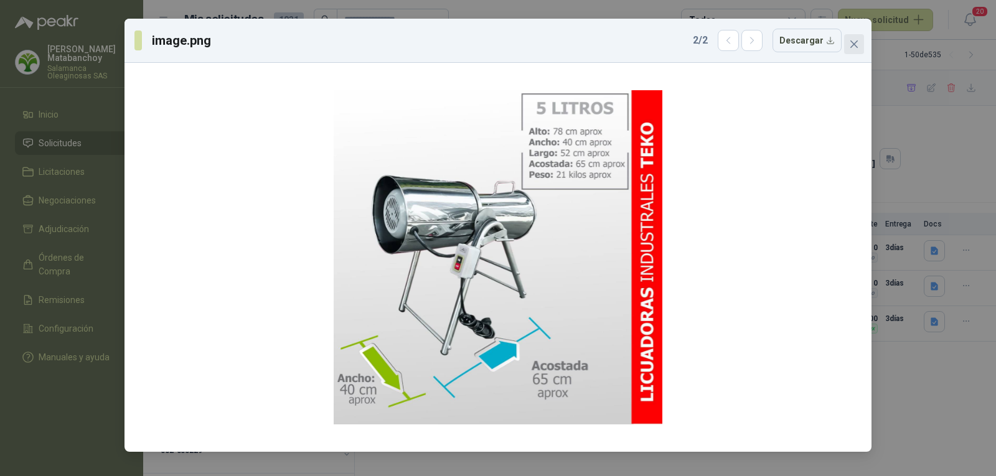
click at [856, 43] on icon "close" at bounding box center [854, 44] width 10 height 10
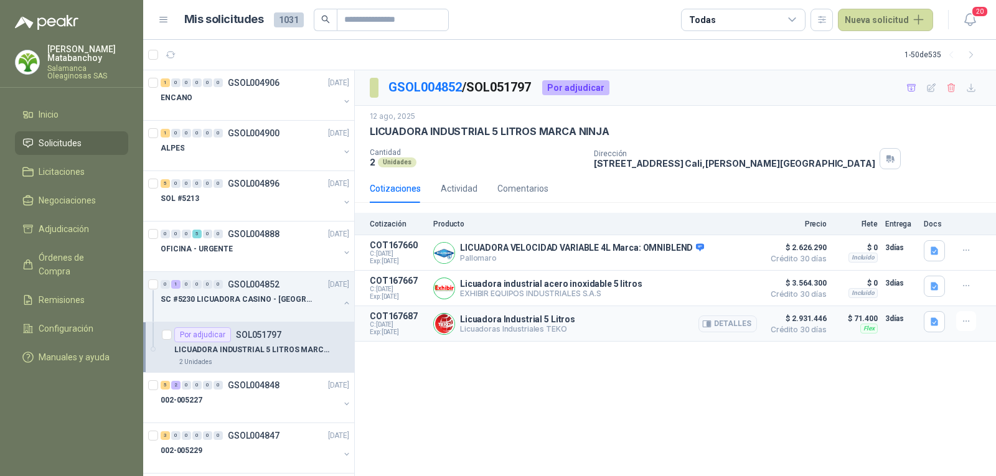
click at [686, 342] on article "COT167687 C: [DATE] Exp: [DATE] Licuadora Industrial 5 Litros Licuadoras Indust…" at bounding box center [675, 323] width 641 height 35
click at [930, 91] on icon "button" at bounding box center [931, 87] width 8 height 8
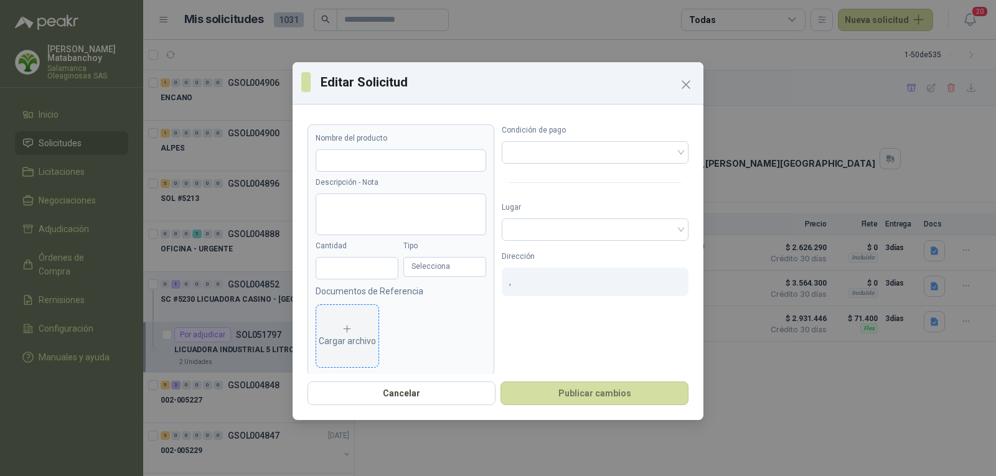
type input "**********"
type input "*"
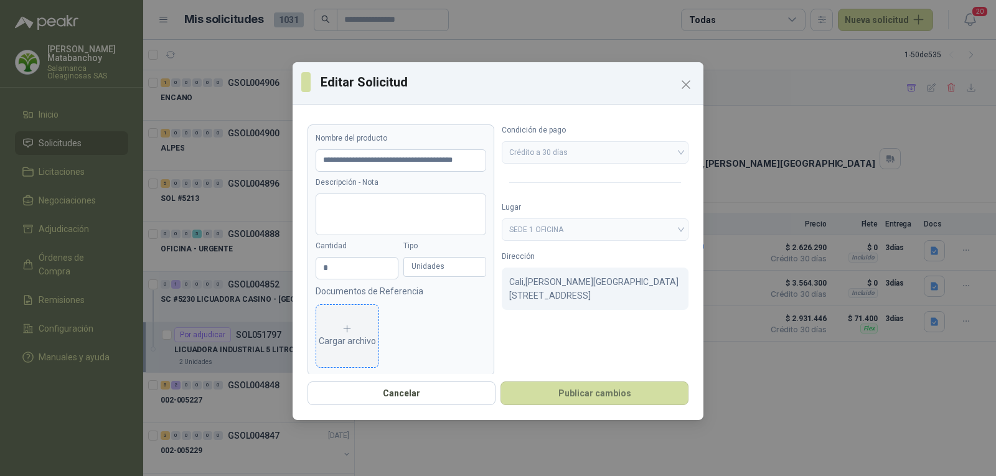
click at [337, 329] on div "Cargar archivo" at bounding box center [347, 336] width 57 height 25
click at [338, 331] on icon "eye" at bounding box center [340, 335] width 10 height 10
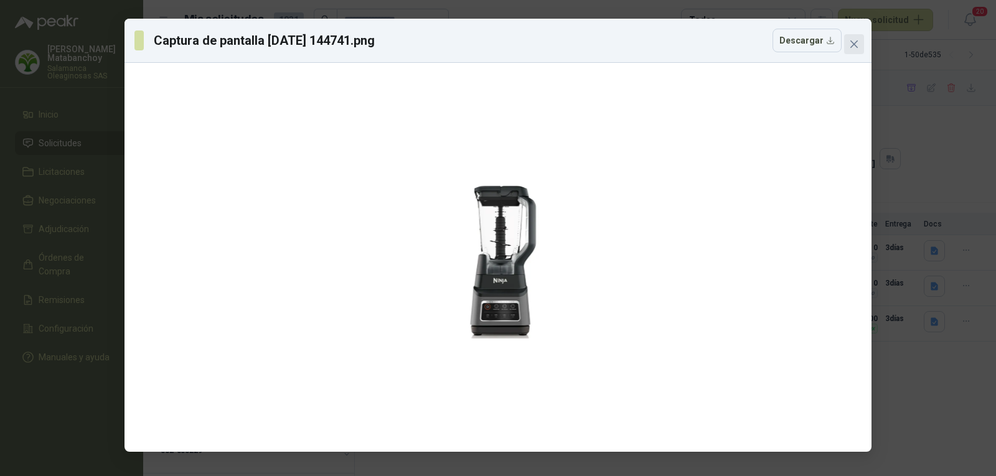
click at [846, 41] on span "Close" at bounding box center [854, 44] width 20 height 10
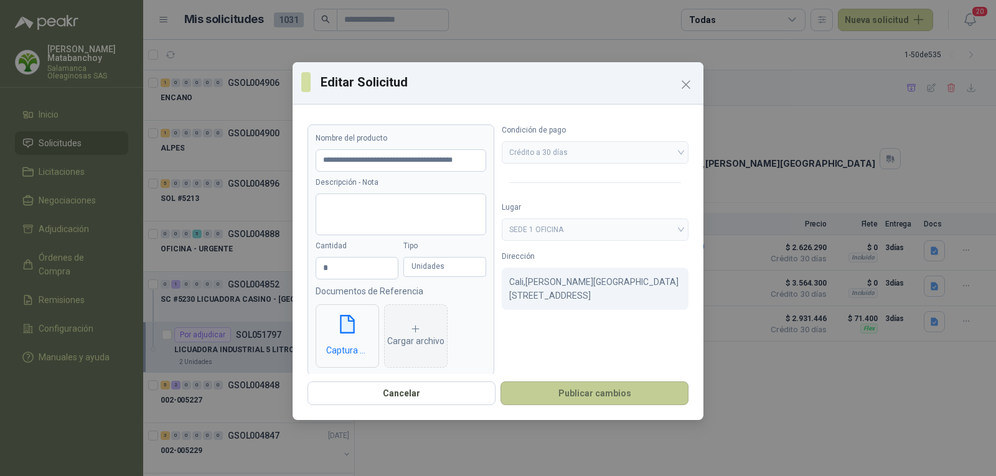
click at [640, 388] on button "Publicar cambios" at bounding box center [594, 393] width 188 height 24
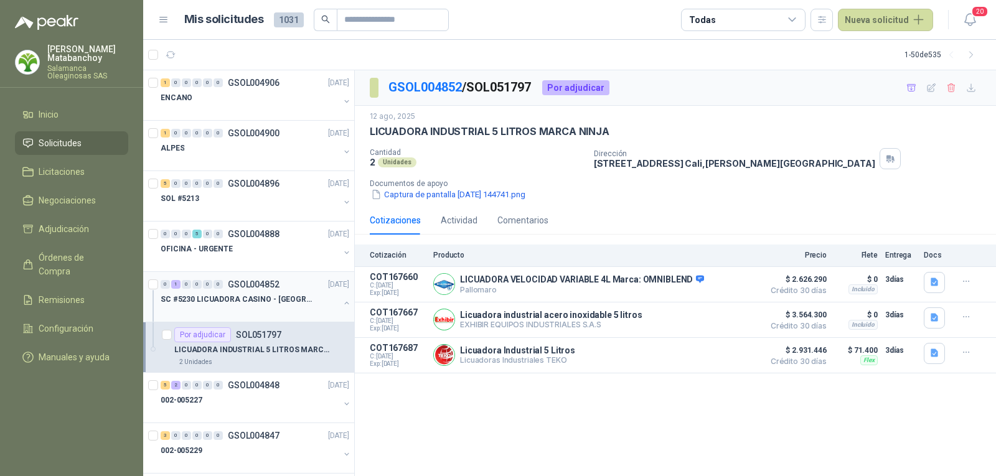
click at [342, 304] on button "button" at bounding box center [347, 303] width 10 height 10
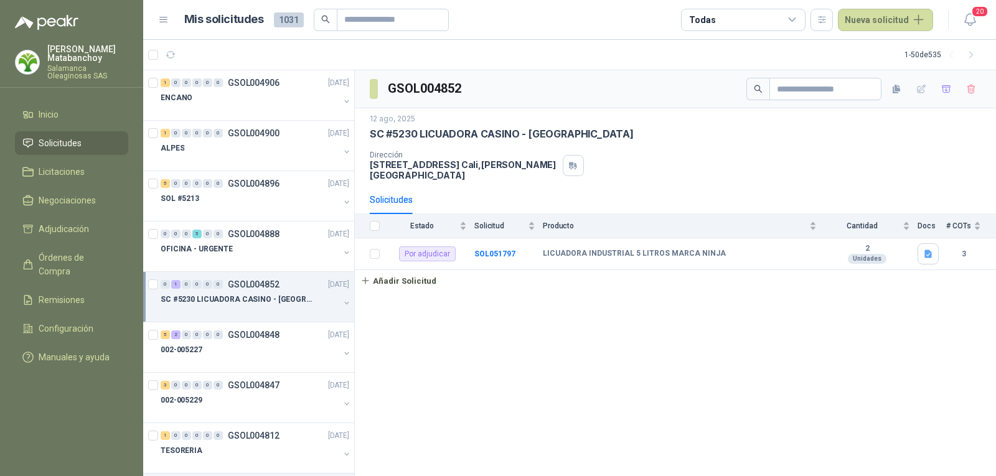
click at [108, 144] on li "Solicitudes" at bounding box center [71, 143] width 98 height 14
